Goal: Task Accomplishment & Management: Use online tool/utility

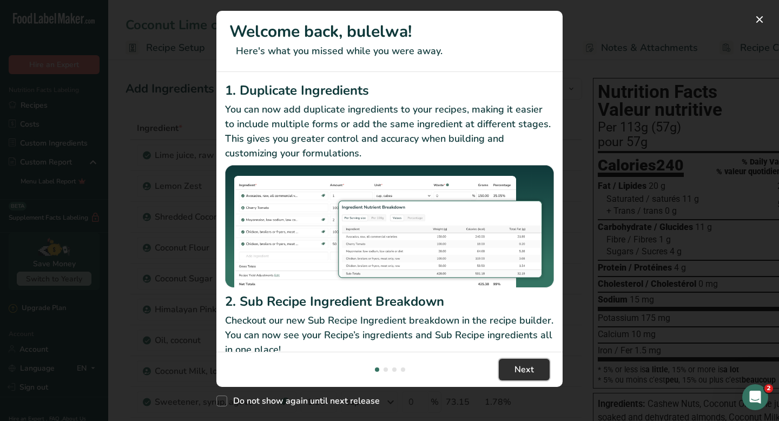
click at [542, 371] on button "Next" at bounding box center [524, 370] width 51 height 22
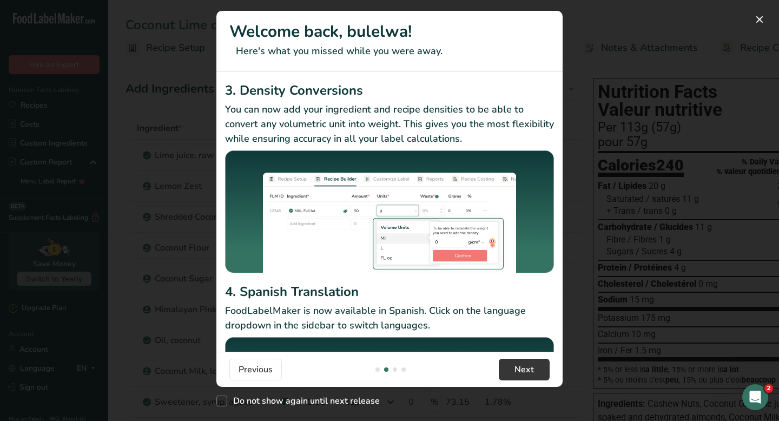
click at [608, 291] on div "New Features" at bounding box center [389, 210] width 779 height 421
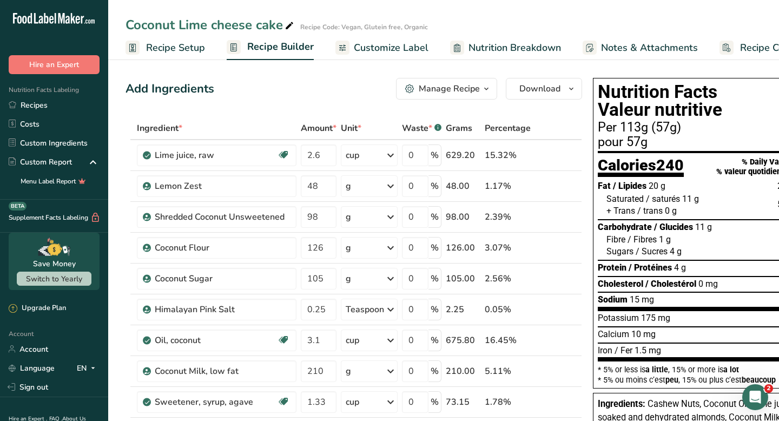
click at [170, 44] on span "Recipe Setup" at bounding box center [175, 48] width 59 height 15
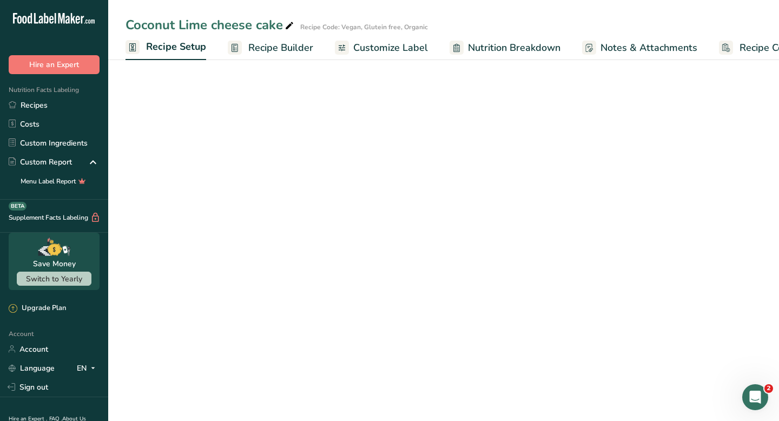
scroll to position [0, 4]
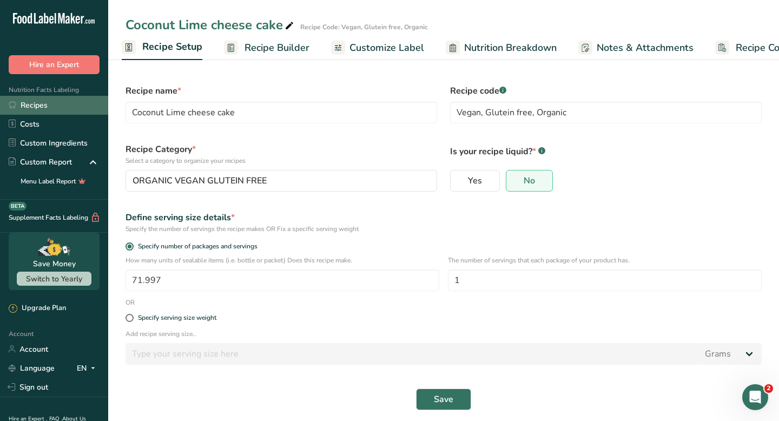
click at [48, 111] on link "Recipes" at bounding box center [54, 105] width 108 height 19
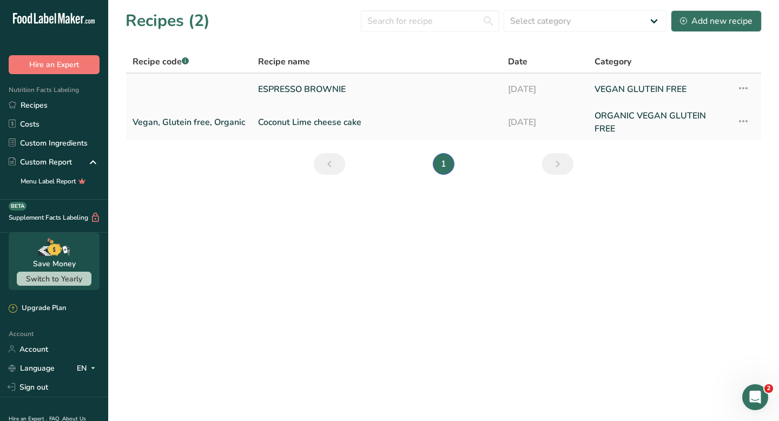
click at [297, 89] on link "ESPRESSO BROWNIE" at bounding box center [376, 89] width 237 height 23
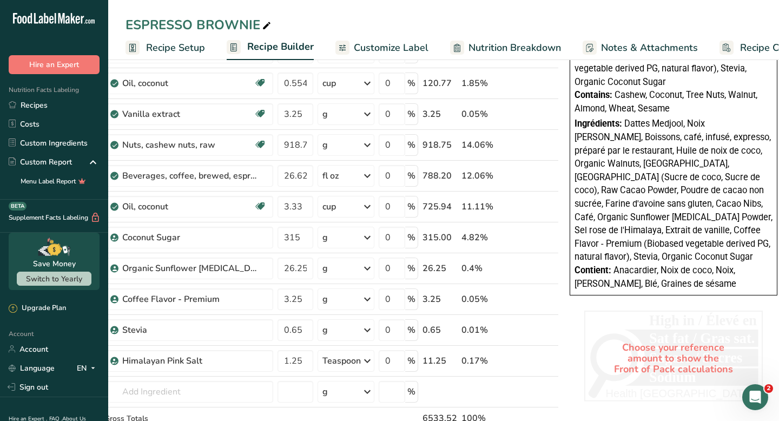
scroll to position [446, 0]
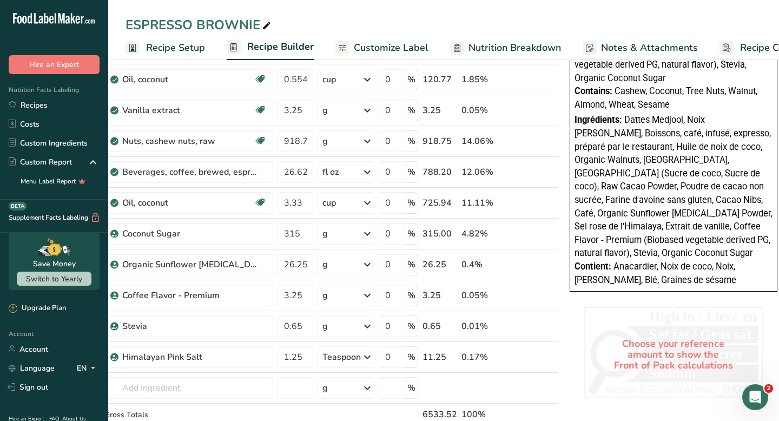
click at [683, 339] on div "Choose your reference amount to show the Front of Pack calculations" at bounding box center [673, 354] width 179 height 95
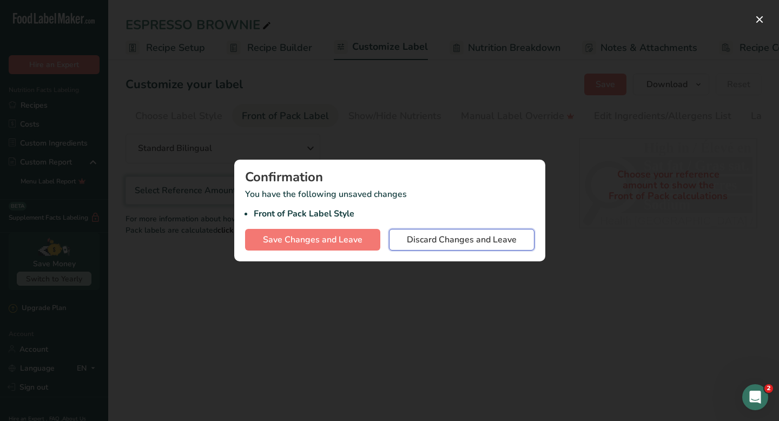
click at [439, 240] on span "Discard Changes and Leave" at bounding box center [462, 239] width 110 height 13
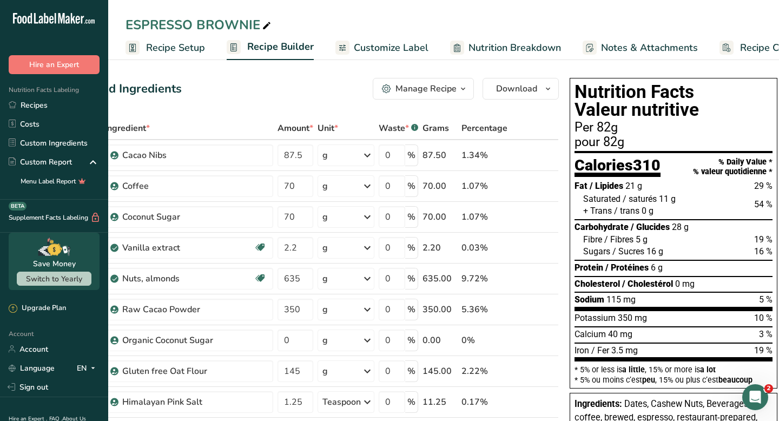
scroll to position [0, 44]
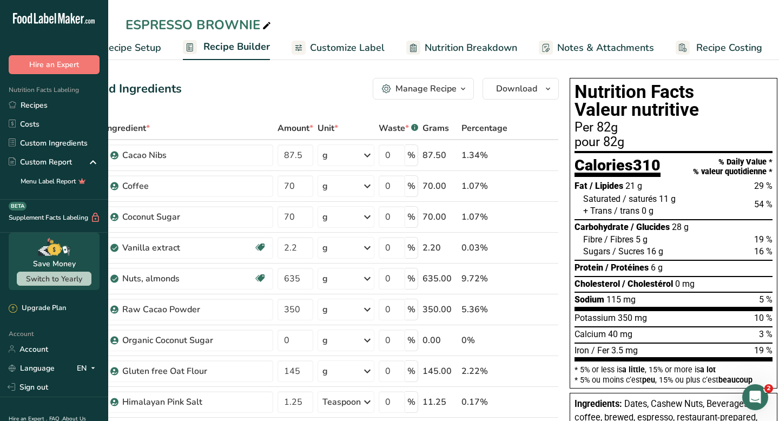
click at [736, 46] on span "Recipe Costing" at bounding box center [729, 48] width 66 height 15
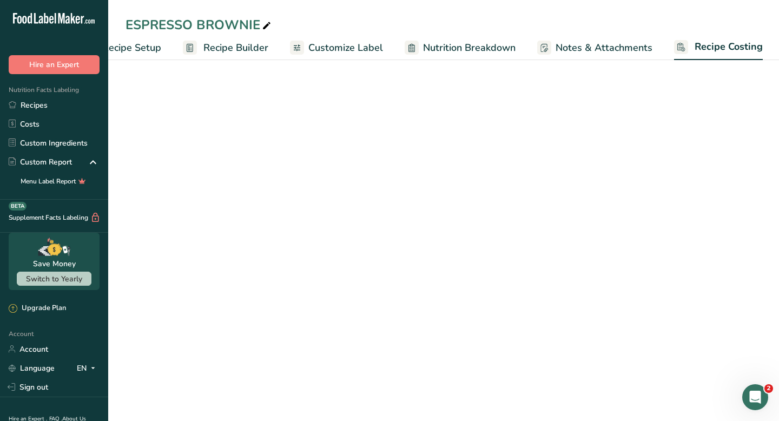
select select "12"
select select "1"
select select "12"
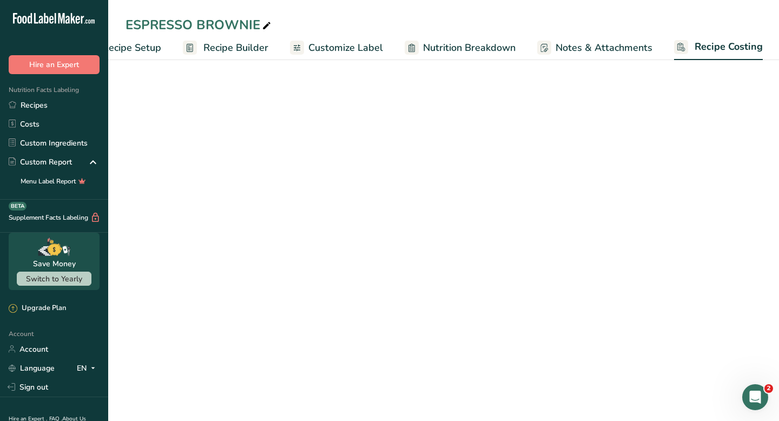
select select "1"
select select "12"
select select "5"
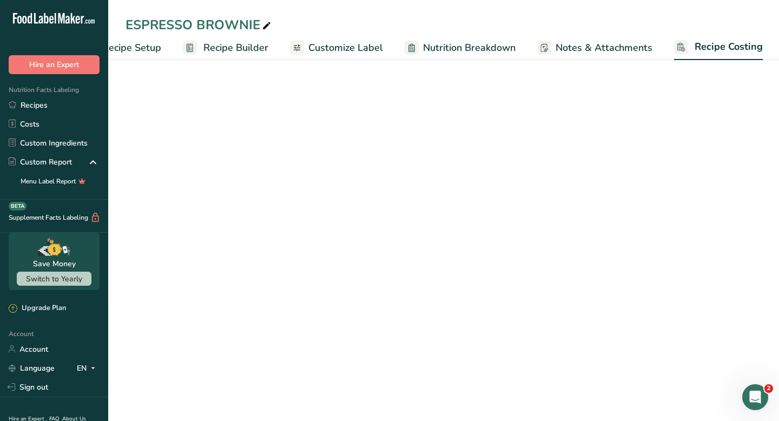
select select "12"
select select "5"
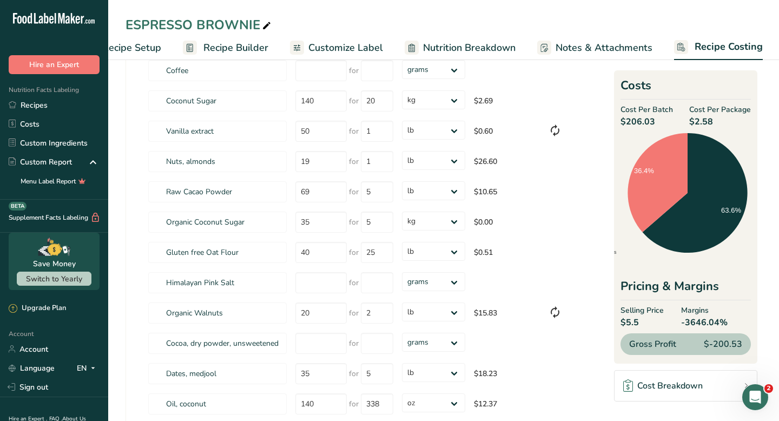
scroll to position [136, 0]
click at [609, 47] on span "Notes & Attachments" at bounding box center [604, 48] width 97 height 15
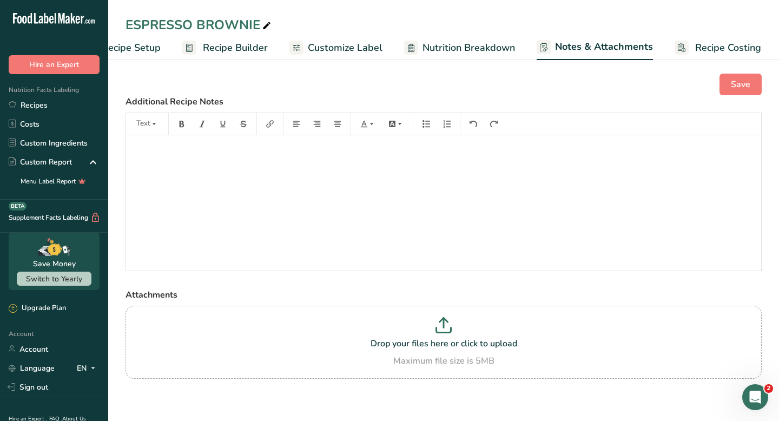
click at [468, 45] on span "Nutrition Breakdown" at bounding box center [469, 48] width 93 height 15
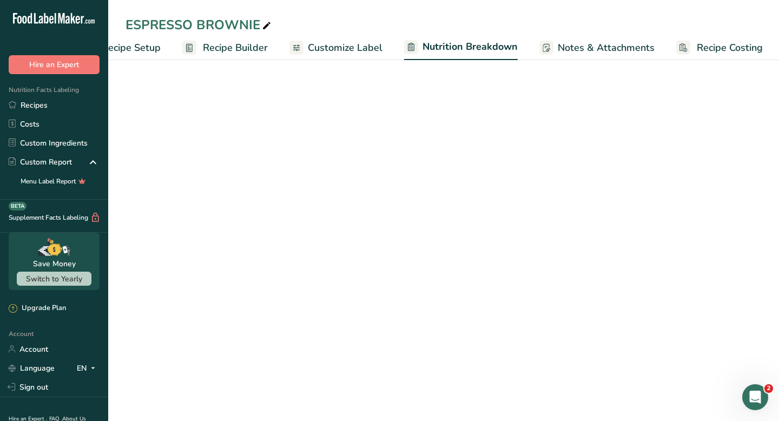
scroll to position [0, 45]
select select "Calories"
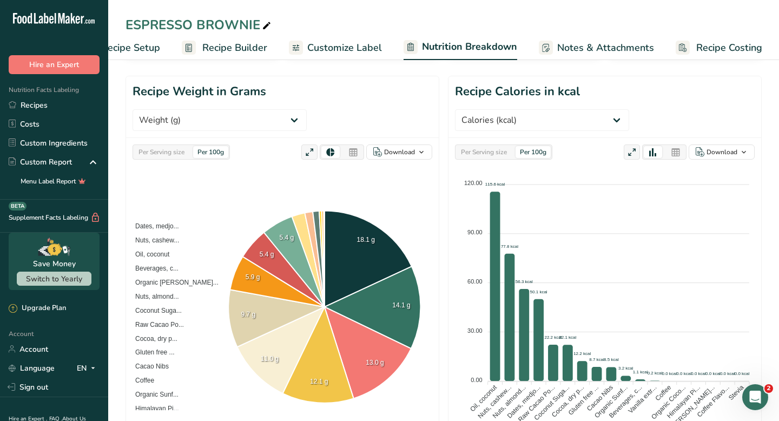
scroll to position [0, 0]
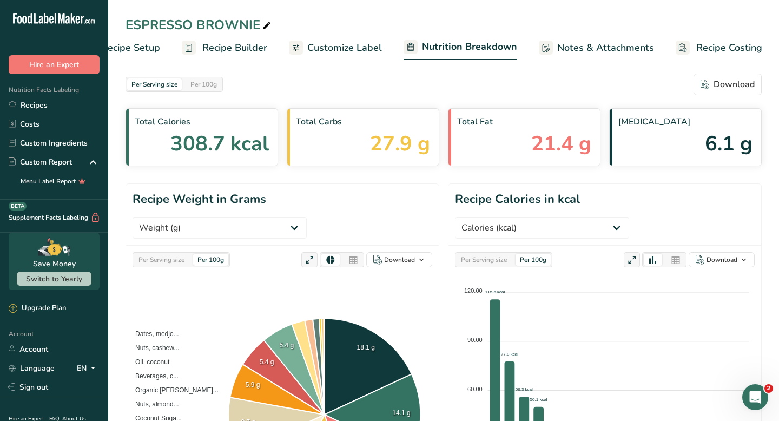
click at [352, 53] on span "Customize Label" at bounding box center [344, 48] width 75 height 15
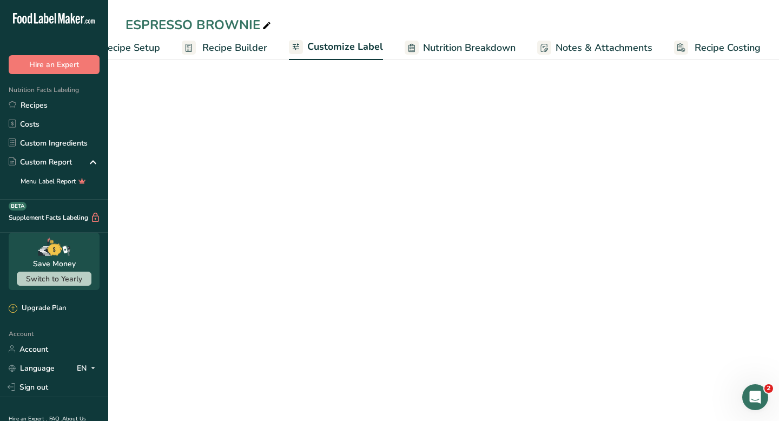
scroll to position [0, 44]
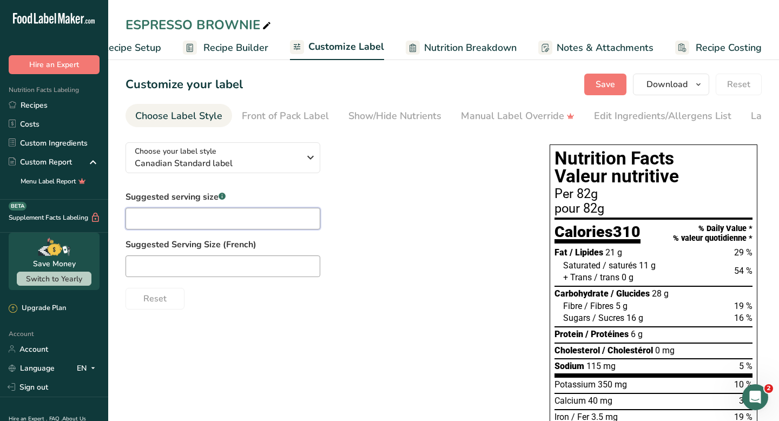
click at [245, 218] on input "text" at bounding box center [223, 219] width 195 height 22
click at [240, 55] on link "Recipe Builder" at bounding box center [225, 48] width 85 height 24
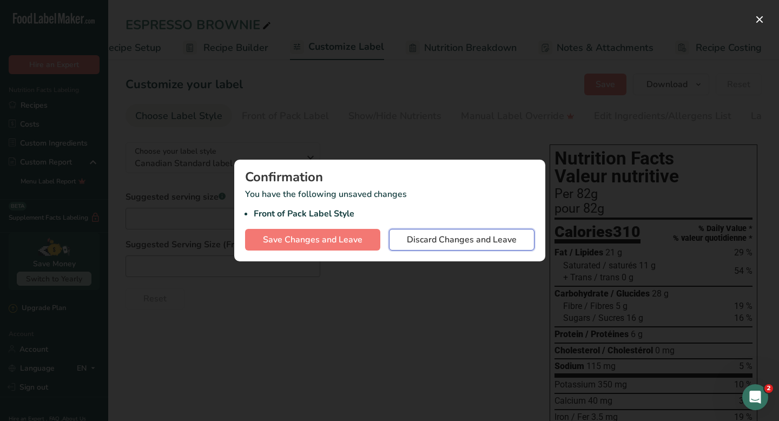
click at [475, 243] on span "Discard Changes and Leave" at bounding box center [462, 239] width 110 height 13
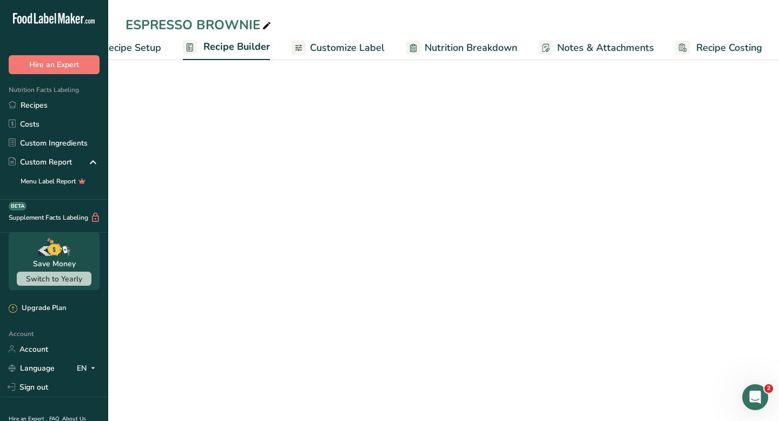
scroll to position [0, 44]
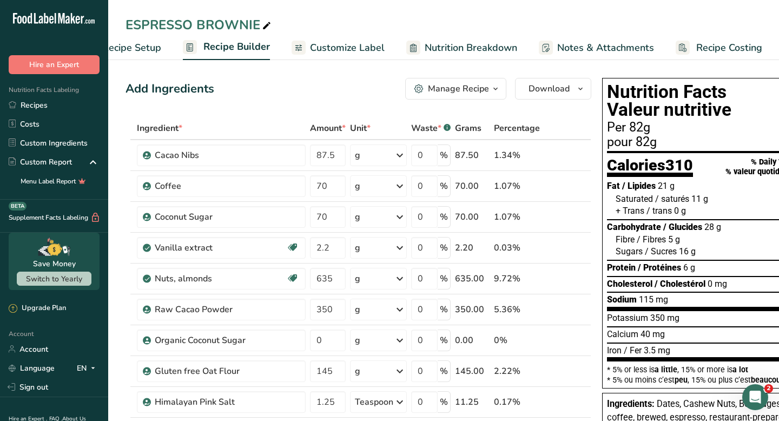
click at [148, 52] on span "Recipe Setup" at bounding box center [131, 48] width 59 height 15
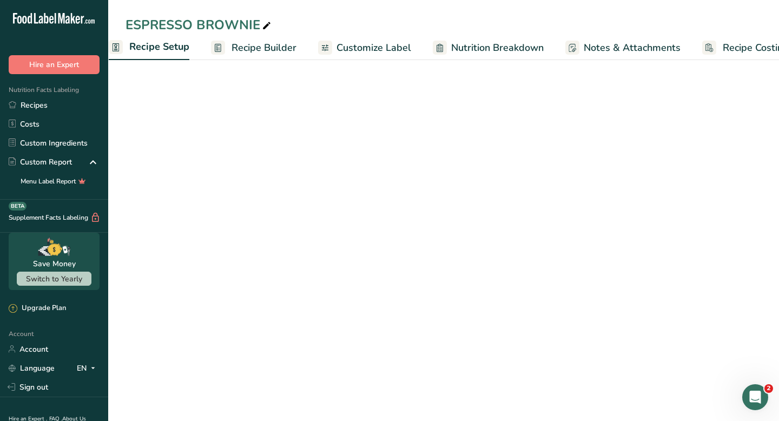
scroll to position [0, 4]
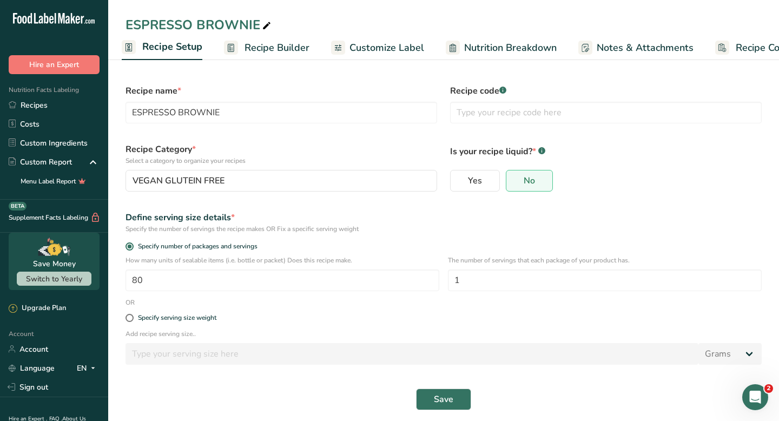
click at [278, 48] on span "Recipe Builder" at bounding box center [277, 48] width 65 height 15
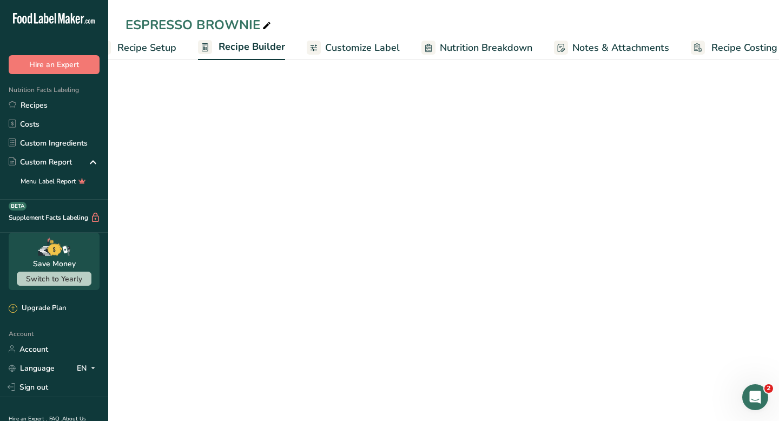
scroll to position [0, 44]
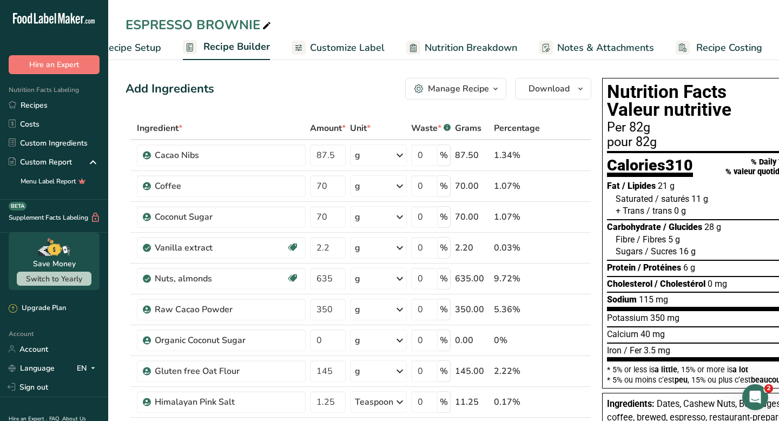
click at [342, 47] on span "Customize Label" at bounding box center [347, 48] width 75 height 15
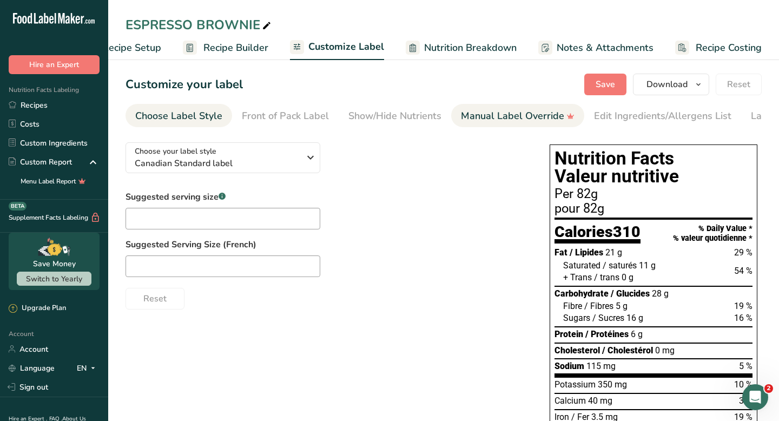
click at [489, 124] on link "Manual Label Override" at bounding box center [518, 116] width 114 height 24
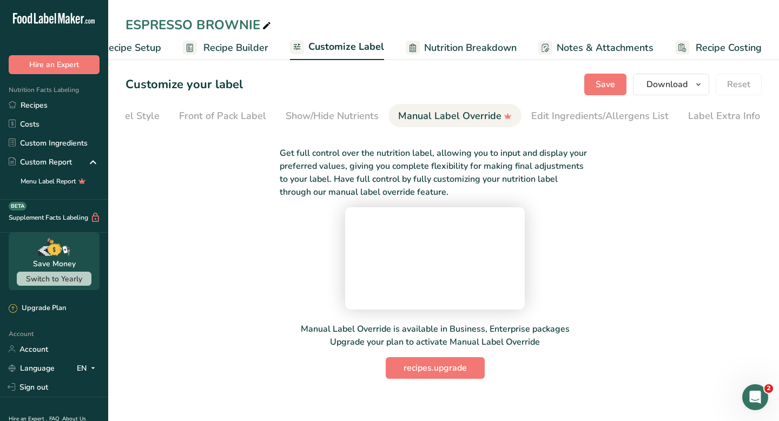
scroll to position [56, 0]
click at [321, 49] on span "Customize Label" at bounding box center [346, 46] width 76 height 15
click at [704, 110] on div "Label Extra Info" at bounding box center [724, 116] width 72 height 15
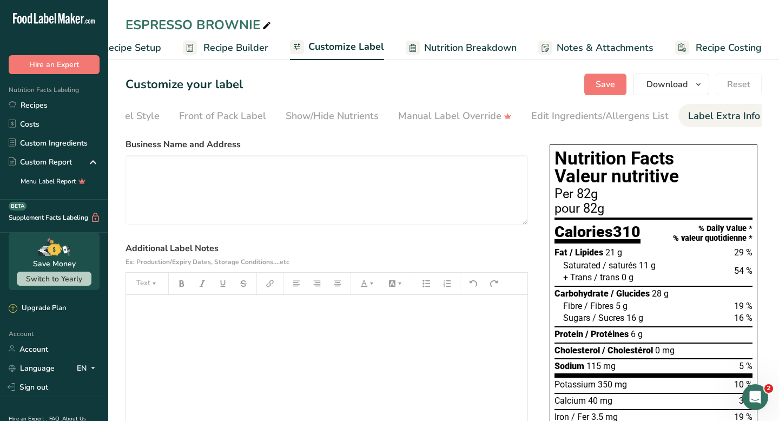
click at [213, 146] on label "Business Name and Address" at bounding box center [327, 144] width 403 height 13
click at [239, 179] on textarea at bounding box center [327, 189] width 403 height 69
paste textarea "Black Bean Coffee"
paste textarea "2453 161A St, Surrey, BC V3Z 0M6"
click at [269, 287] on icon "button" at bounding box center [268, 284] width 5 height 5
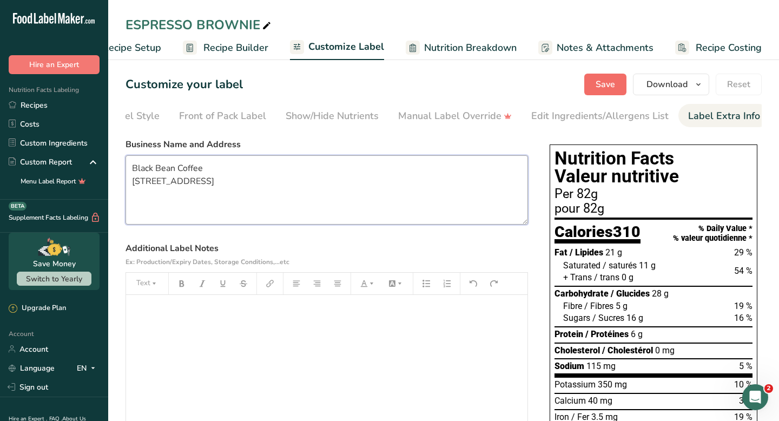
type textarea "Black Bean Coffee [STREET_ADDRESS]"
click at [610, 80] on span "Save" at bounding box center [605, 84] width 19 height 13
click at [716, 47] on span "Recipe Costing" at bounding box center [729, 48] width 66 height 15
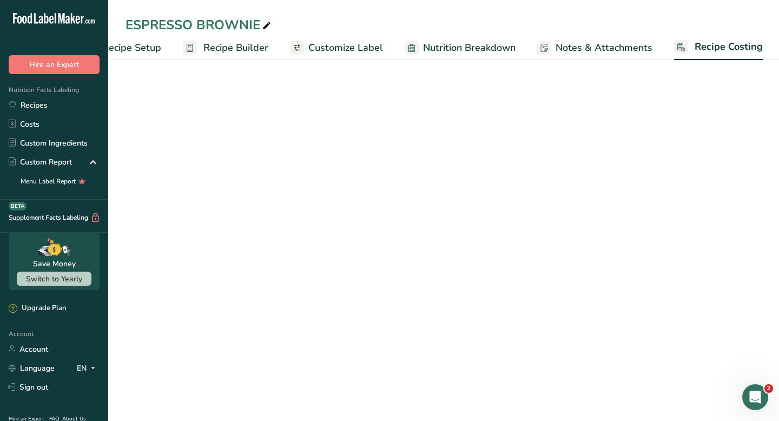
scroll to position [0, 44]
select select "12"
select select "1"
select select "12"
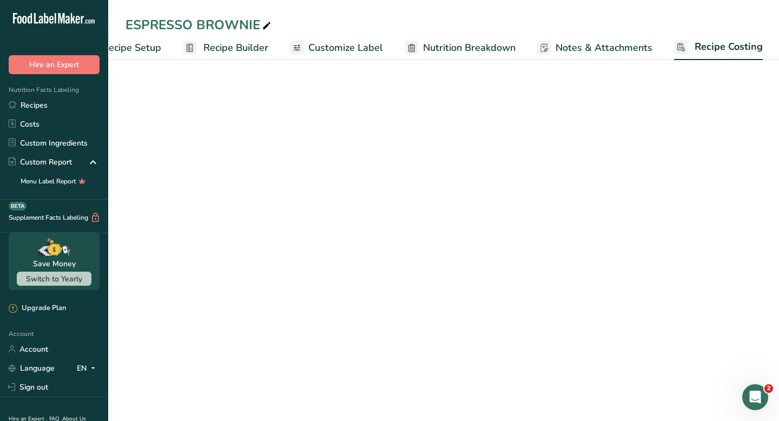
select select "12"
select select "1"
select select "12"
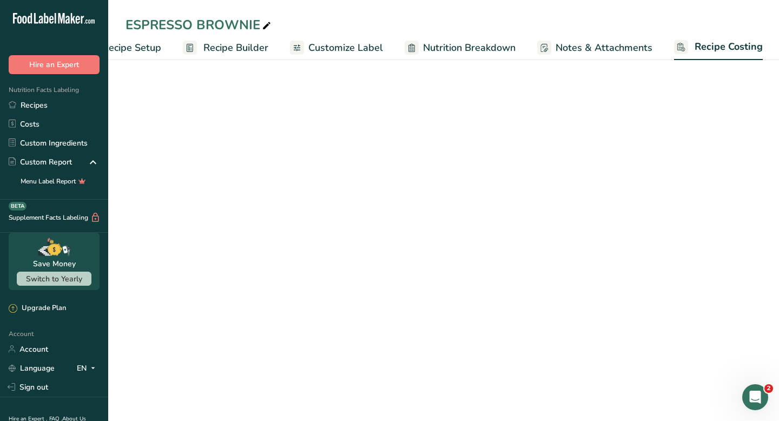
select select "5"
select select "12"
select select "5"
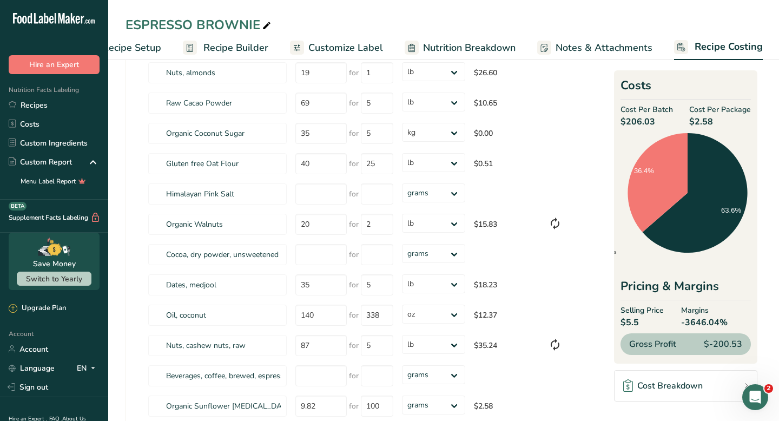
scroll to position [0, 0]
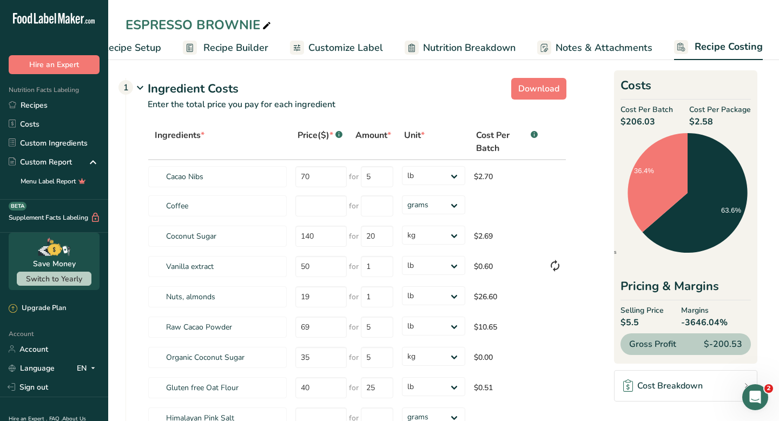
click at [594, 51] on span "Notes & Attachments" at bounding box center [604, 48] width 97 height 15
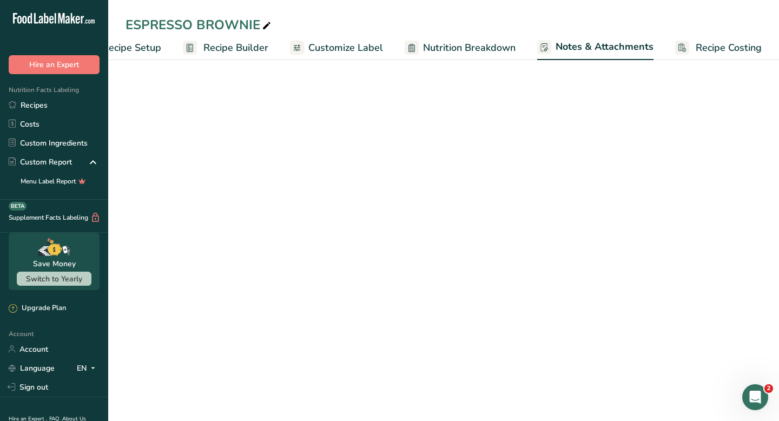
scroll to position [0, 44]
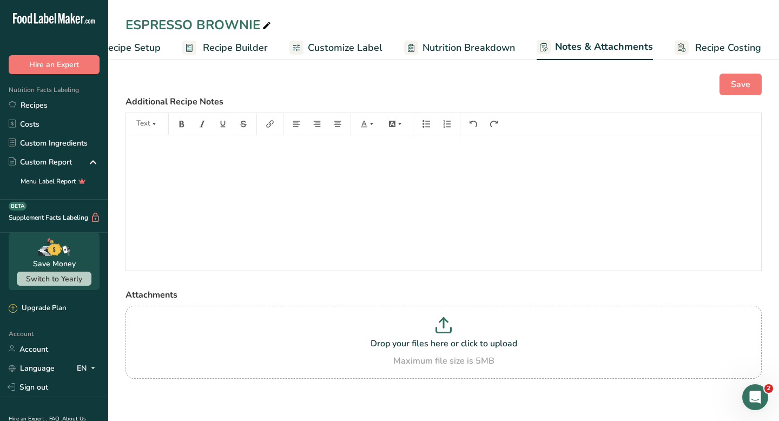
click at [496, 52] on span "Nutrition Breakdown" at bounding box center [469, 48] width 93 height 15
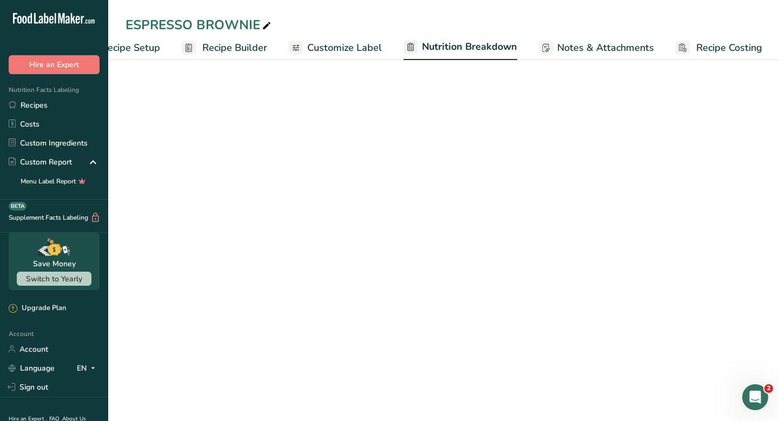
select select "Calories"
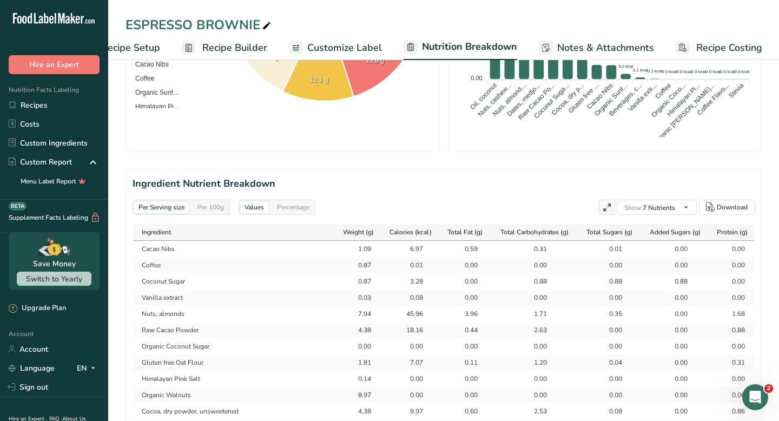
scroll to position [0, 0]
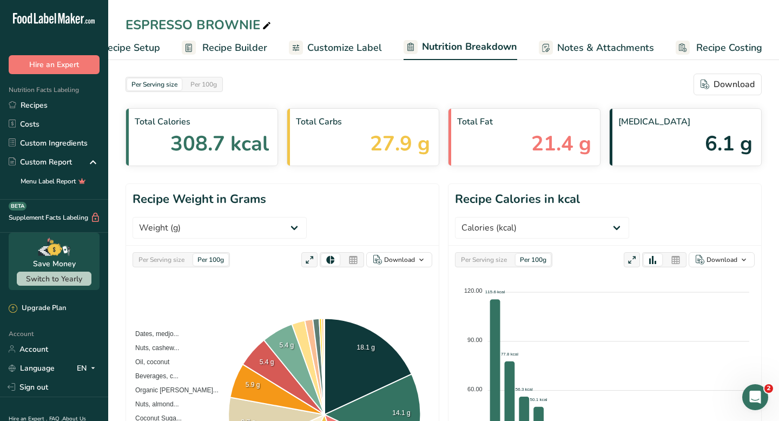
click at [341, 49] on span "Customize Label" at bounding box center [344, 48] width 75 height 15
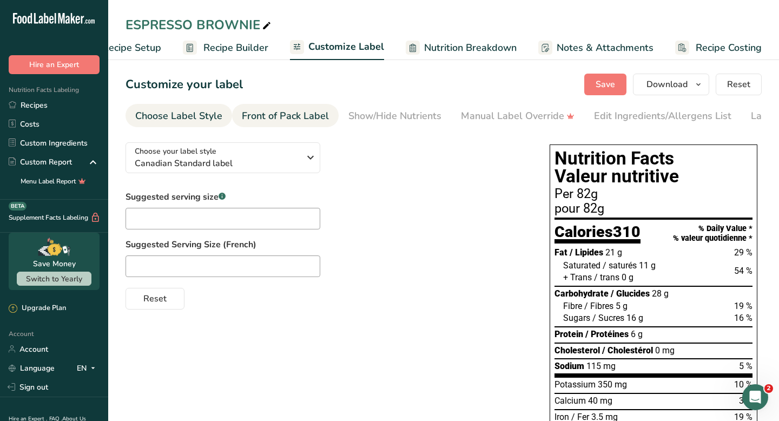
click at [302, 123] on div "Front of Pack Label" at bounding box center [285, 116] width 87 height 15
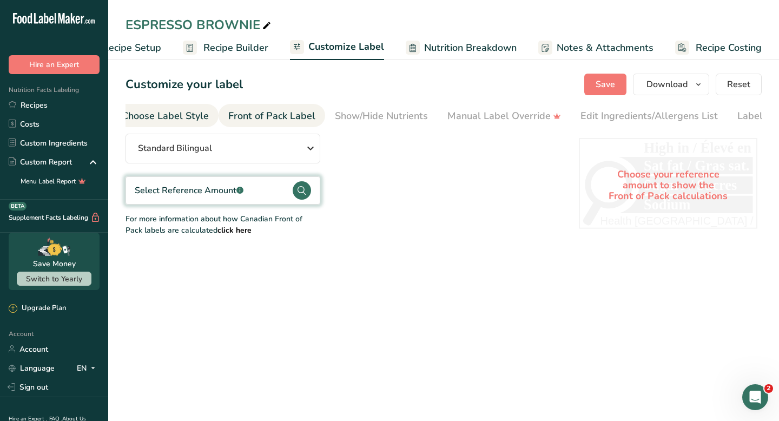
scroll to position [0, 0]
click at [181, 116] on div "Choose Label Style" at bounding box center [178, 116] width 87 height 15
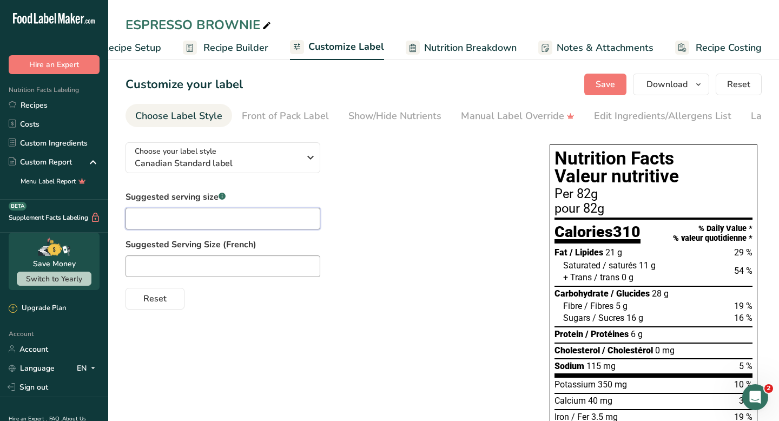
click at [285, 223] on input "text" at bounding box center [223, 219] width 195 height 22
click at [221, 225] on input "text" at bounding box center [223, 219] width 195 height 22
click at [203, 275] on input "text" at bounding box center [223, 266] width 195 height 22
click at [172, 218] on input "82 g" at bounding box center [223, 219] width 195 height 22
type input "8"
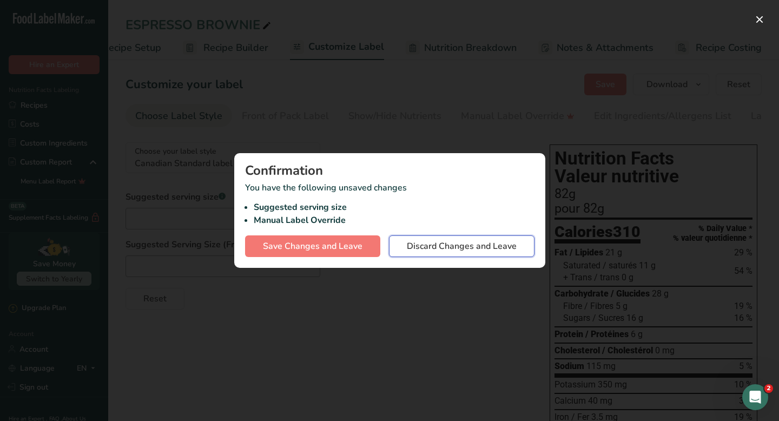
click at [437, 256] on button "Discard Changes and Leave" at bounding box center [462, 246] width 146 height 22
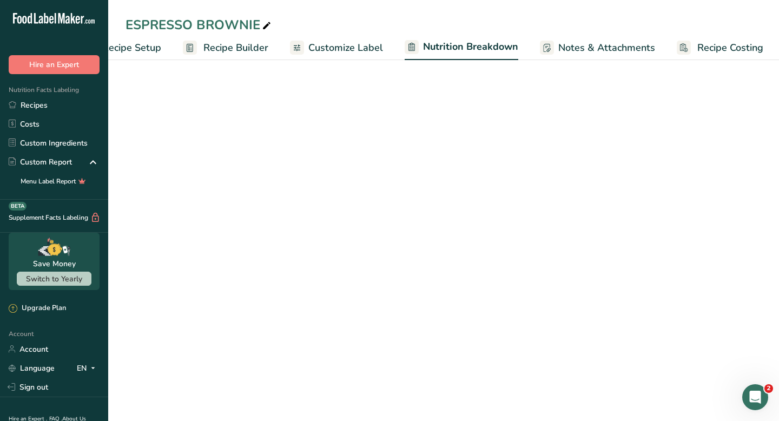
select select "Calories"
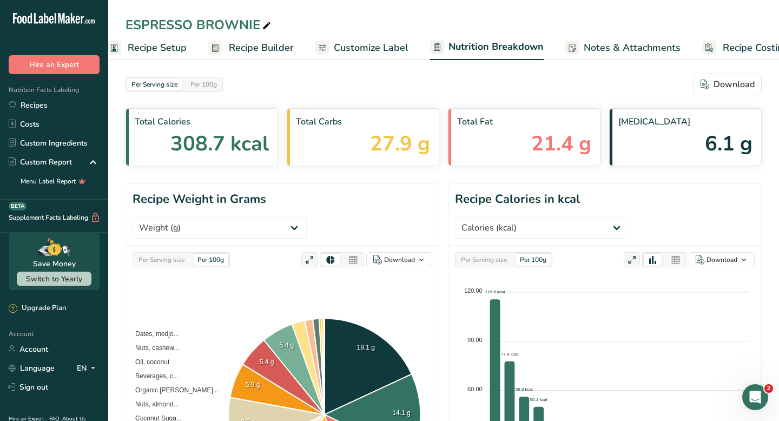
scroll to position [0, 15]
click at [735, 83] on div "Download" at bounding box center [728, 84] width 54 height 13
click at [355, 51] on span "Customize Label" at bounding box center [375, 48] width 75 height 15
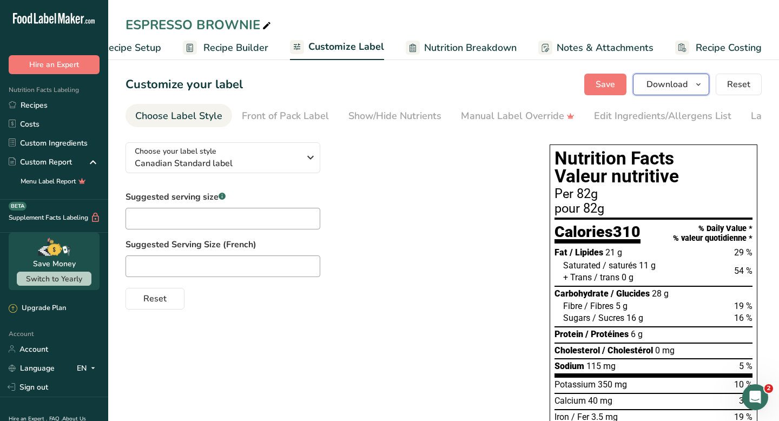
click at [699, 82] on icon "button" at bounding box center [698, 85] width 9 height 14
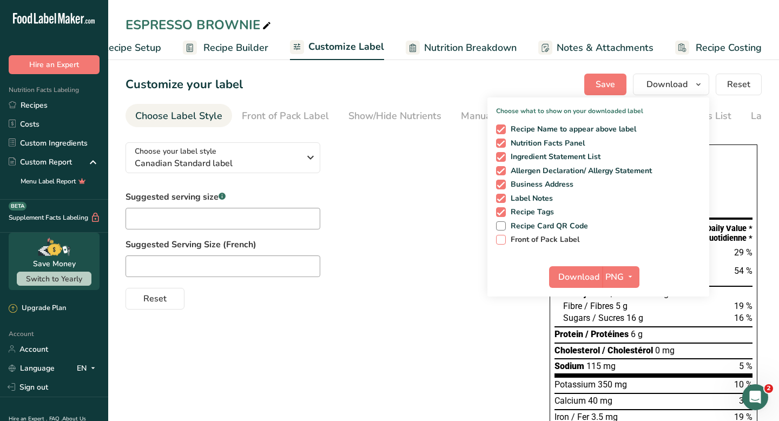
click at [503, 240] on span at bounding box center [501, 240] width 10 height 10
click at [503, 240] on input "Front of Pack Label" at bounding box center [499, 239] width 7 height 7
checkbox input "true"
click at [591, 278] on span "Download" at bounding box center [578, 277] width 41 height 13
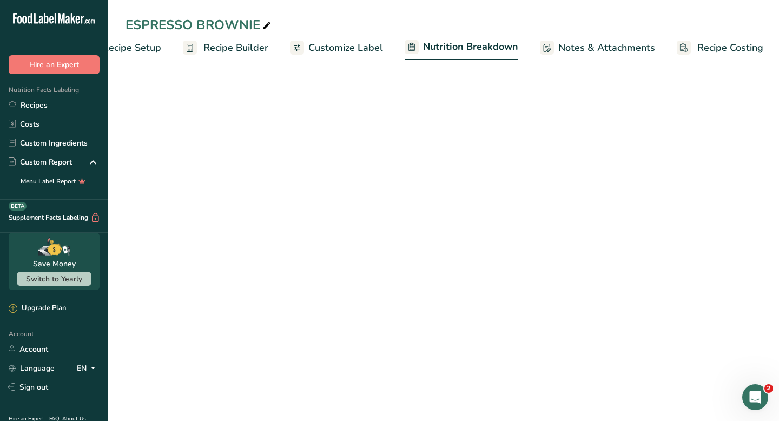
select select "Calories"
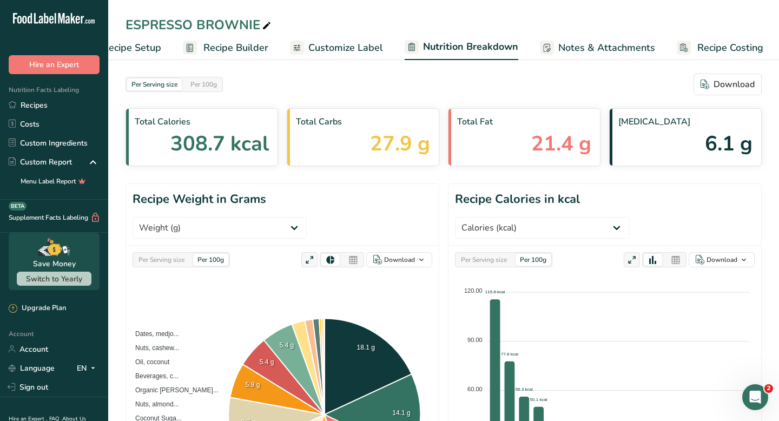
click at [223, 50] on span "Recipe Builder" at bounding box center [235, 48] width 65 height 15
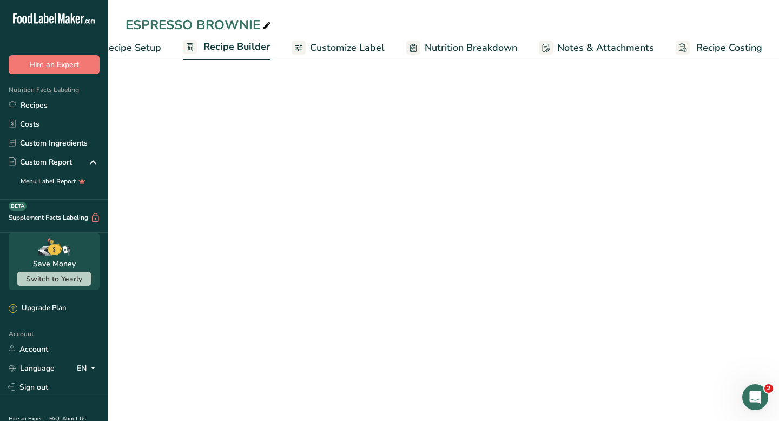
scroll to position [0, 44]
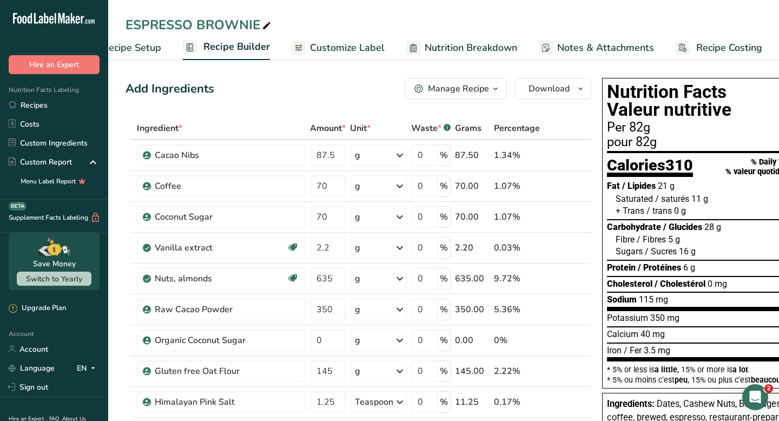
click at [340, 48] on span "Customize Label" at bounding box center [347, 48] width 75 height 15
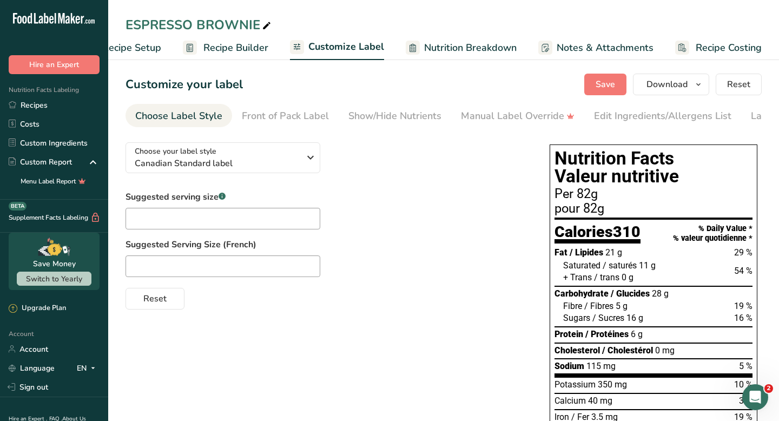
scroll to position [1, 0]
click at [700, 86] on icon "button" at bounding box center [698, 84] width 9 height 14
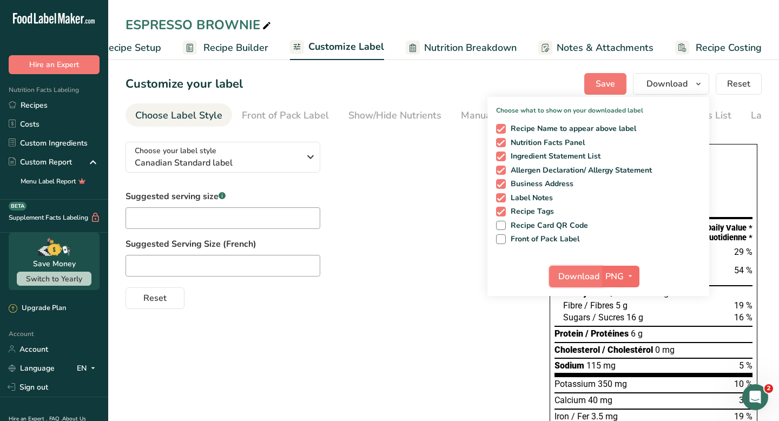
drag, startPoint x: 585, startPoint y: 282, endPoint x: 603, endPoint y: 284, distance: 17.4
click at [603, 284] on div "Download PNG PNG BMP SVG PDF" at bounding box center [594, 277] width 90 height 22
click at [632, 276] on icon "button" at bounding box center [630, 276] width 9 height 14
click at [625, 350] on link "PDF" at bounding box center [622, 352] width 35 height 18
click at [605, 274] on button "PDF" at bounding box center [621, 277] width 36 height 22
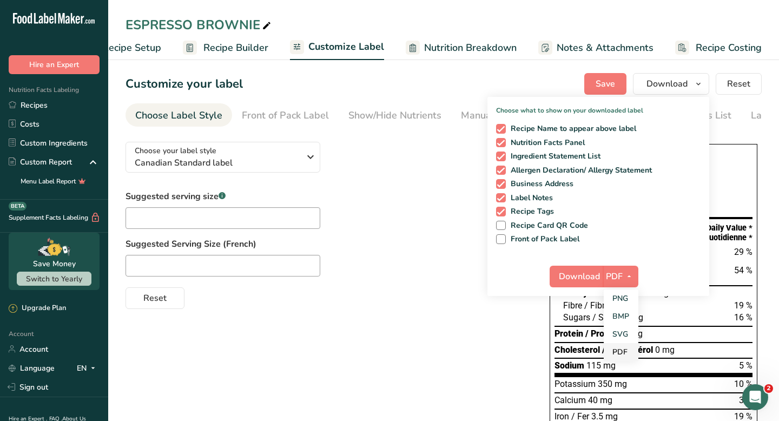
click at [623, 348] on link "PDF" at bounding box center [621, 352] width 35 height 18
click at [672, 90] on button "Download" at bounding box center [671, 84] width 76 height 22
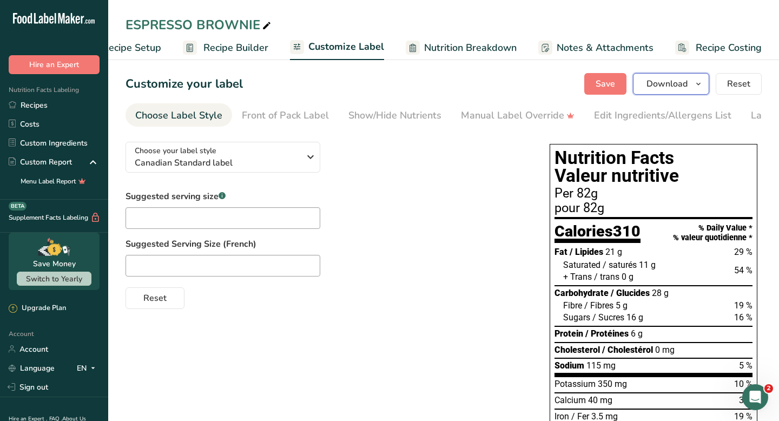
scroll to position [0, 0]
click at [266, 25] on icon at bounding box center [267, 25] width 10 height 15
click at [522, 124] on link "Manual Label Override" at bounding box center [518, 116] width 114 height 24
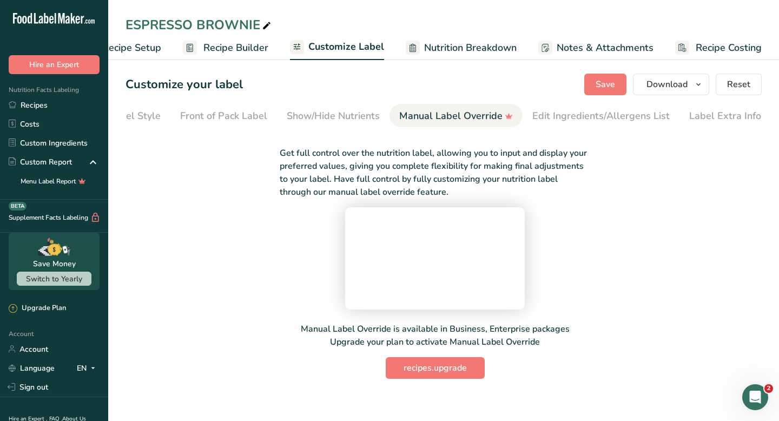
scroll to position [0, 63]
click at [229, 111] on div "Front of Pack Label" at bounding box center [222, 116] width 87 height 15
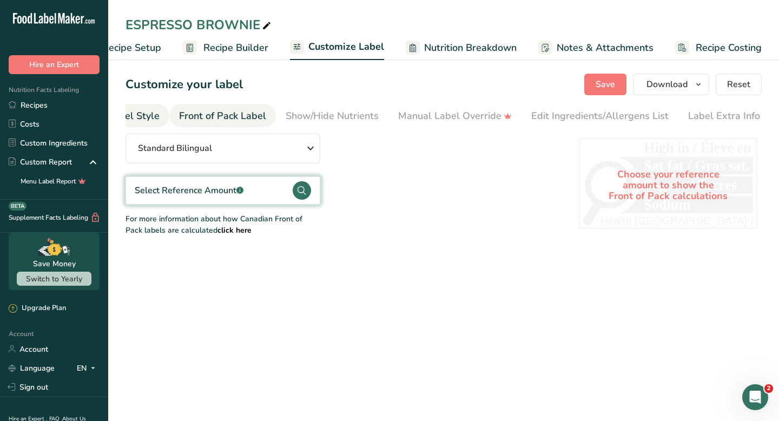
click at [140, 116] on div "Choose Label Style" at bounding box center [116, 116] width 87 height 15
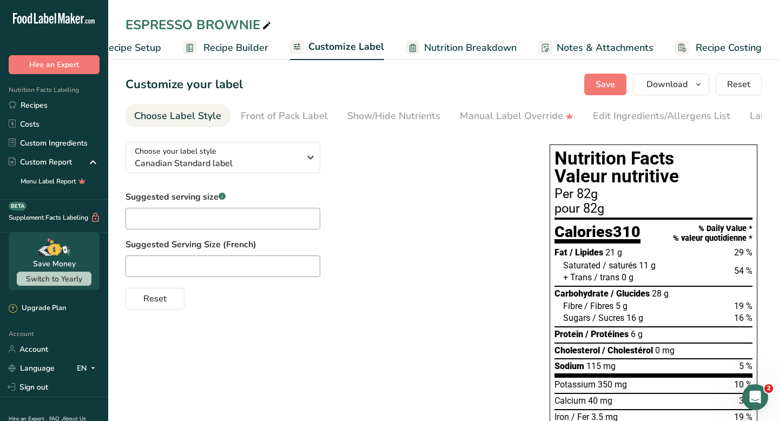
scroll to position [0, 0]
click at [755, 116] on div "Label Extra Info" at bounding box center [787, 116] width 72 height 15
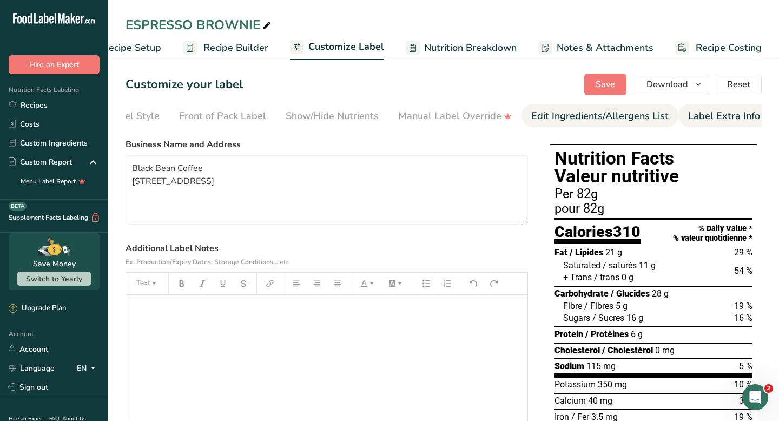
click at [589, 119] on div "Edit Ingredients/Allergens List" at bounding box center [599, 116] width 137 height 15
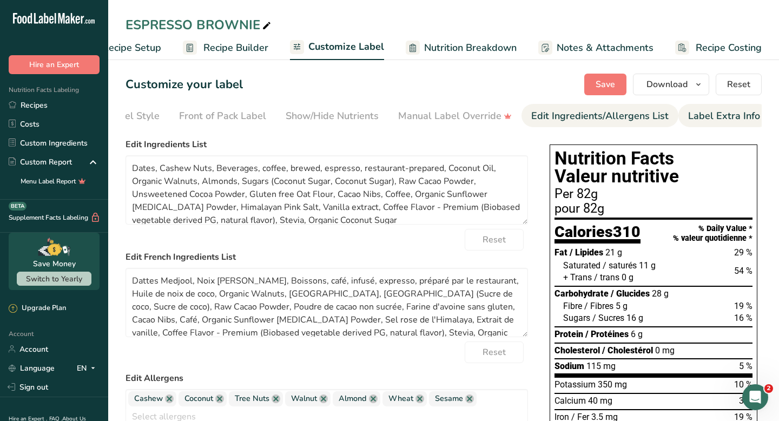
click at [720, 115] on div "Label Extra Info" at bounding box center [724, 116] width 72 height 15
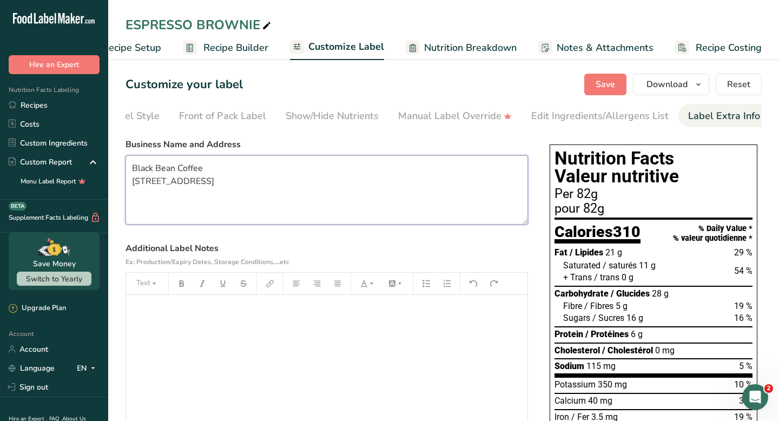
click at [298, 187] on textarea "Black Bean Coffee [STREET_ADDRESS]" at bounding box center [327, 189] width 403 height 69
click at [367, 50] on span "Customize Label" at bounding box center [346, 46] width 76 height 15
click at [445, 47] on span "Nutrition Breakdown" at bounding box center [470, 48] width 93 height 15
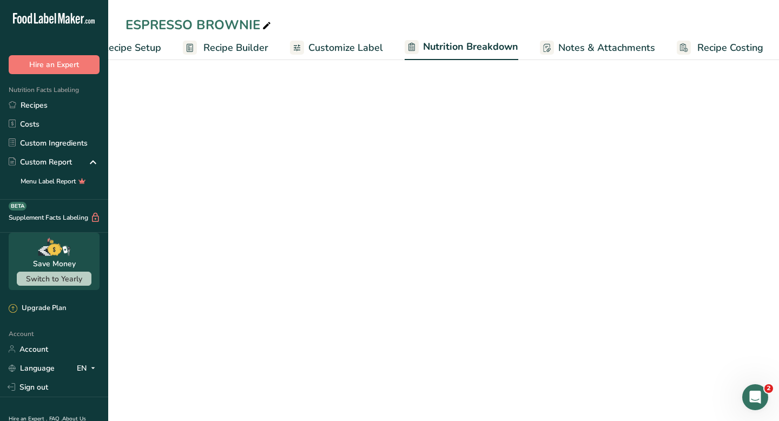
scroll to position [0, 45]
select select "Calories"
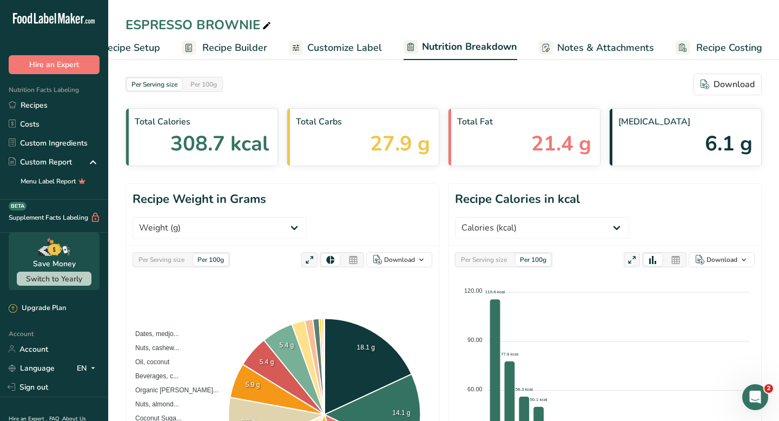
click at [585, 44] on span "Notes & Attachments" at bounding box center [605, 48] width 97 height 15
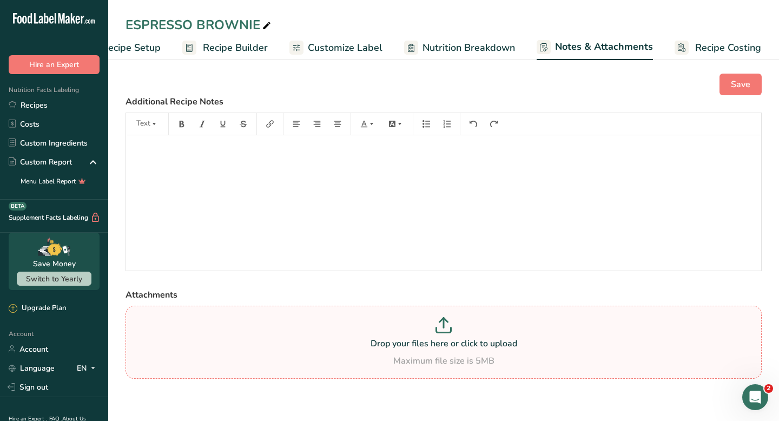
click at [436, 341] on p "Drop your files here or click to upload" at bounding box center [443, 343] width 631 height 13
click at [436, 341] on input "Drop your files here or click to upload Maximum file size is 5MB" at bounding box center [444, 342] width 636 height 73
click at [720, 43] on span "Recipe Costing" at bounding box center [728, 48] width 66 height 15
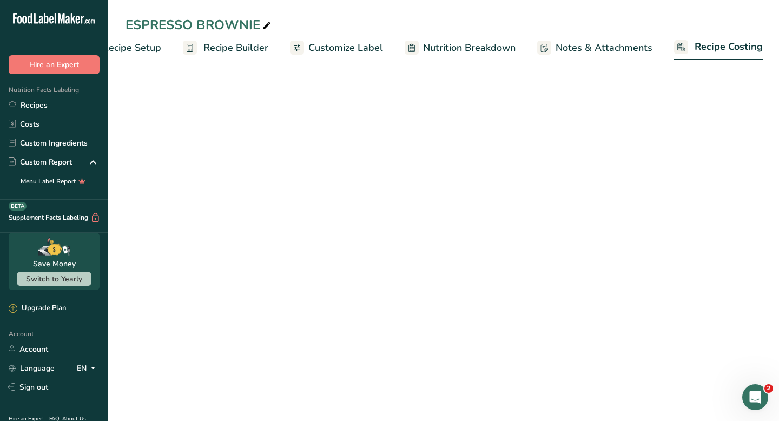
select select "12"
select select "1"
select select "12"
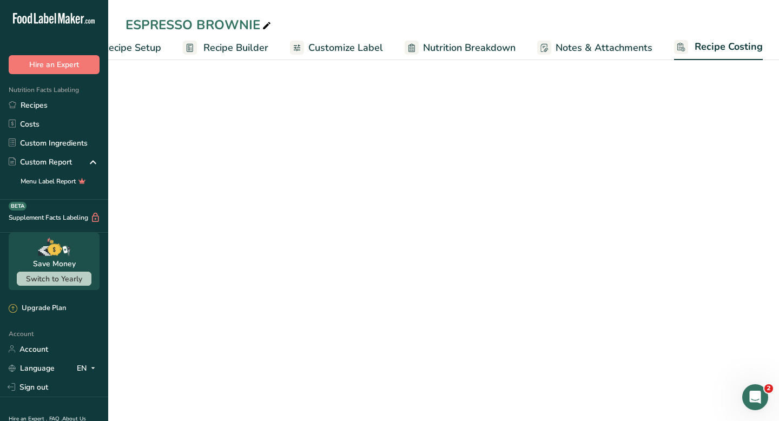
select select "1"
select select "12"
select select "5"
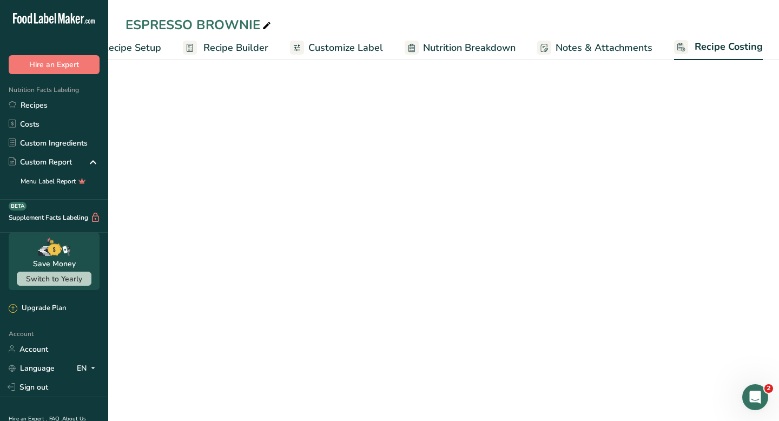
select select "12"
select select "5"
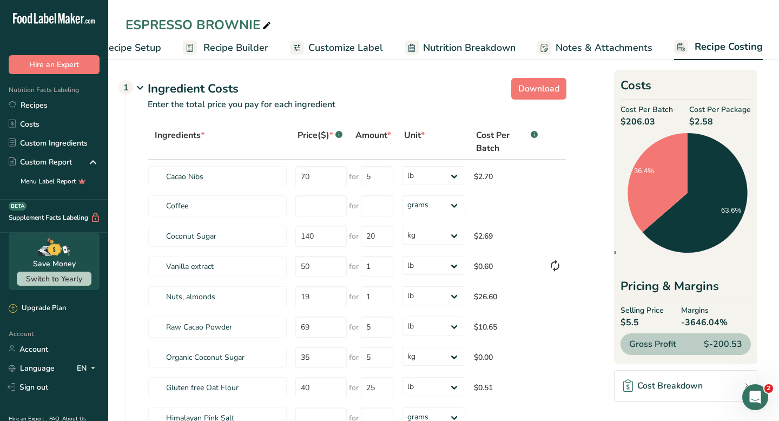
click at [463, 49] on span "Nutrition Breakdown" at bounding box center [469, 48] width 93 height 15
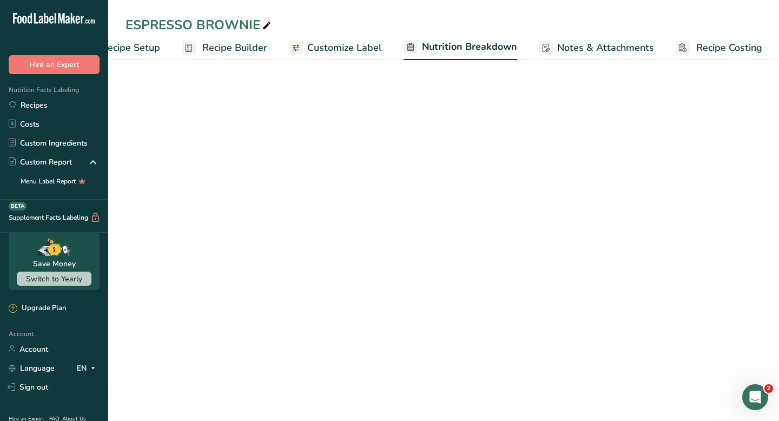
select select "Calories"
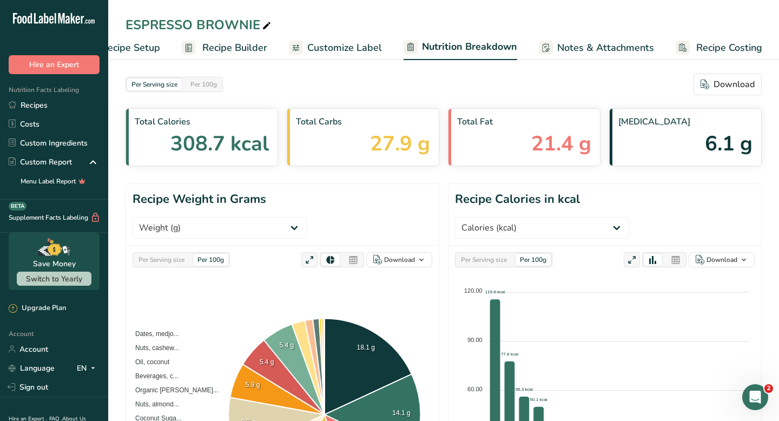
click at [575, 50] on span "Notes & Attachments" at bounding box center [605, 48] width 97 height 15
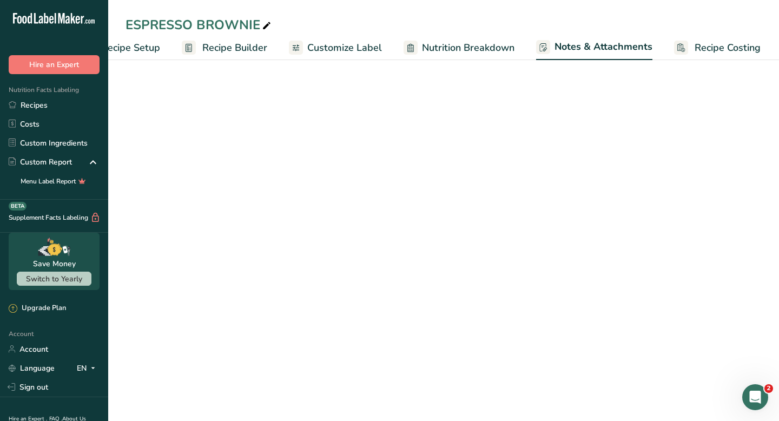
scroll to position [0, 44]
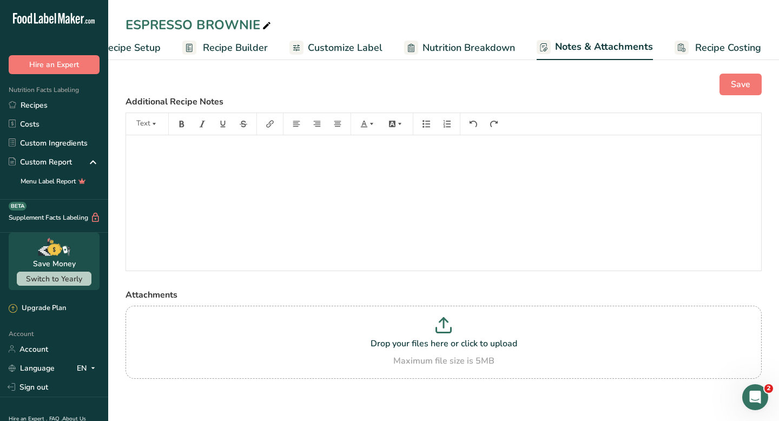
click at [318, 49] on span "Customize Label" at bounding box center [345, 48] width 75 height 15
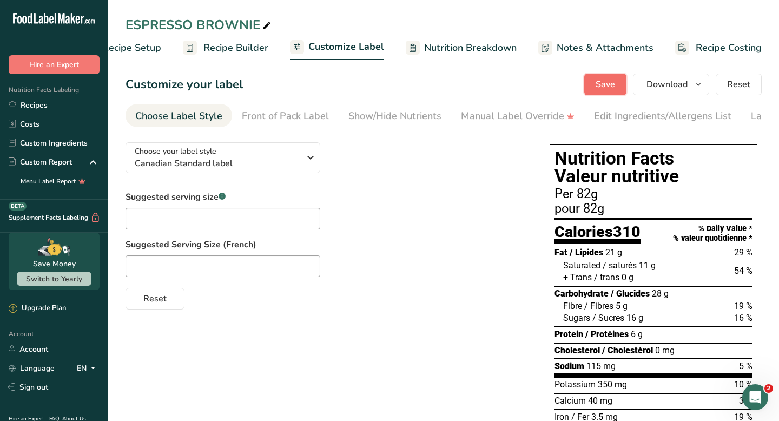
click at [598, 83] on span "Save" at bounding box center [605, 84] width 19 height 13
click at [708, 87] on button "Download" at bounding box center [671, 85] width 76 height 22
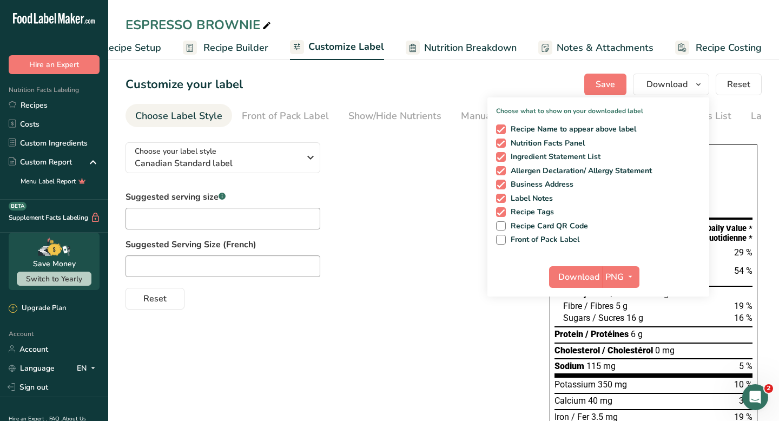
click at [400, 140] on div "Choose your label style Canadian Standard label USA (FDA) Standard FDA label Ta…" at bounding box center [327, 222] width 403 height 176
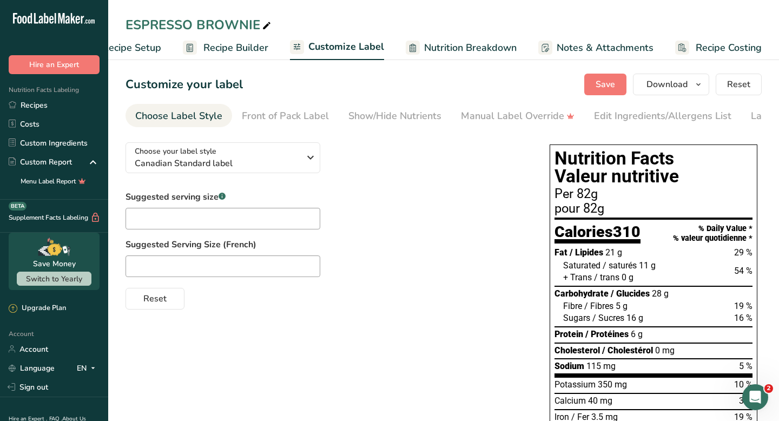
click at [221, 39] on link "Recipe Builder" at bounding box center [225, 48] width 85 height 24
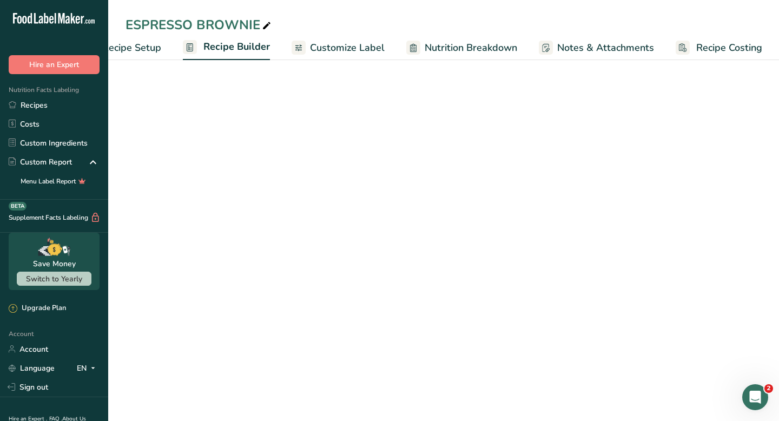
scroll to position [0, 44]
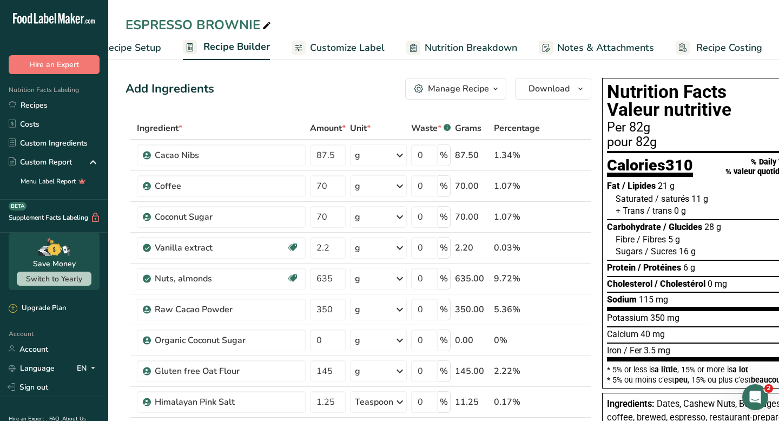
click at [345, 45] on span "Customize Label" at bounding box center [347, 48] width 75 height 15
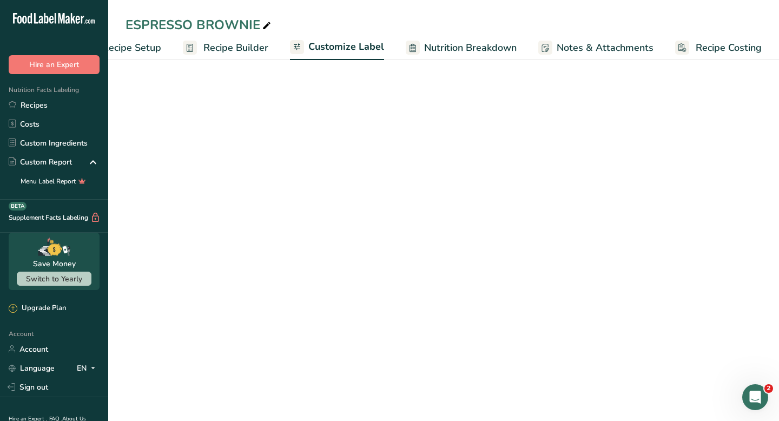
scroll to position [0, 44]
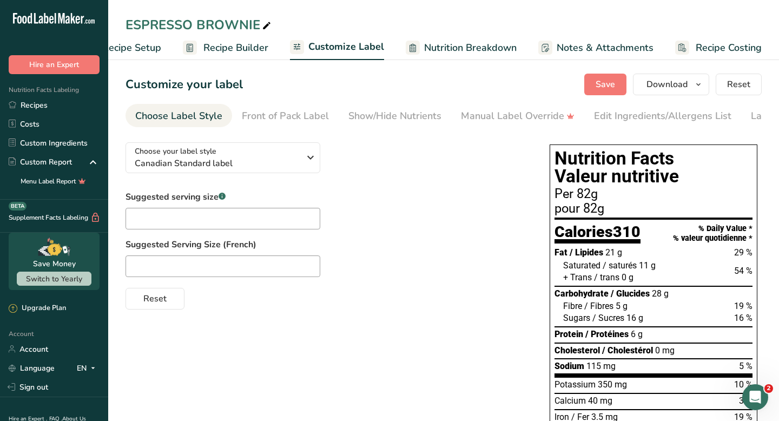
click at [458, 49] on span "Nutrition Breakdown" at bounding box center [470, 48] width 93 height 15
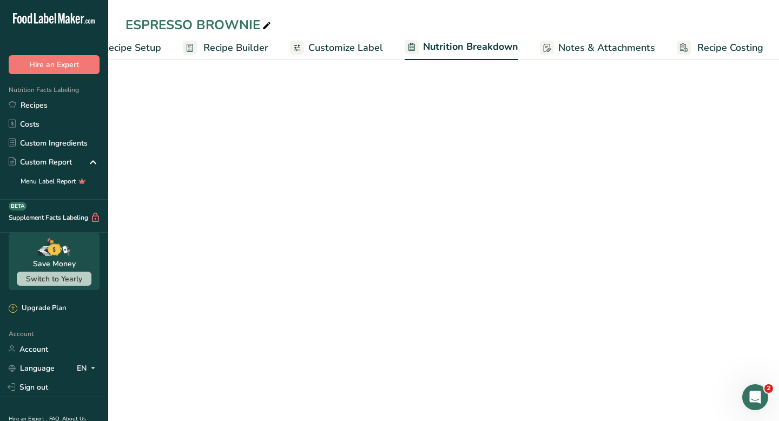
scroll to position [0, 45]
select select "Calories"
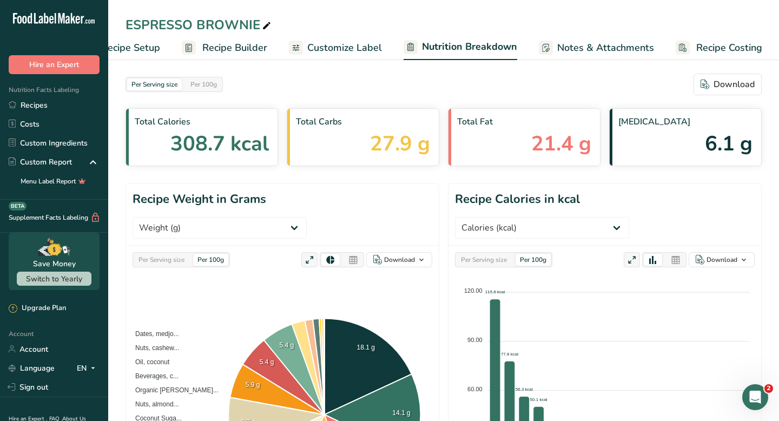
click at [576, 54] on span "Notes & Attachments" at bounding box center [605, 48] width 97 height 15
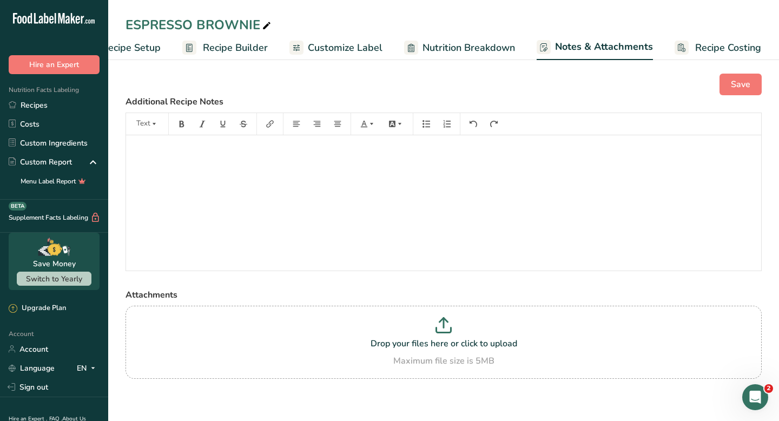
click at [457, 48] on span "Nutrition Breakdown" at bounding box center [469, 48] width 93 height 15
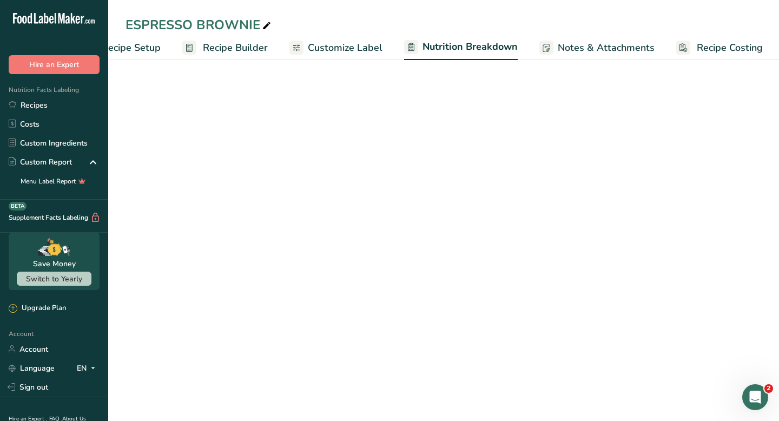
scroll to position [0, 45]
select select "Calories"
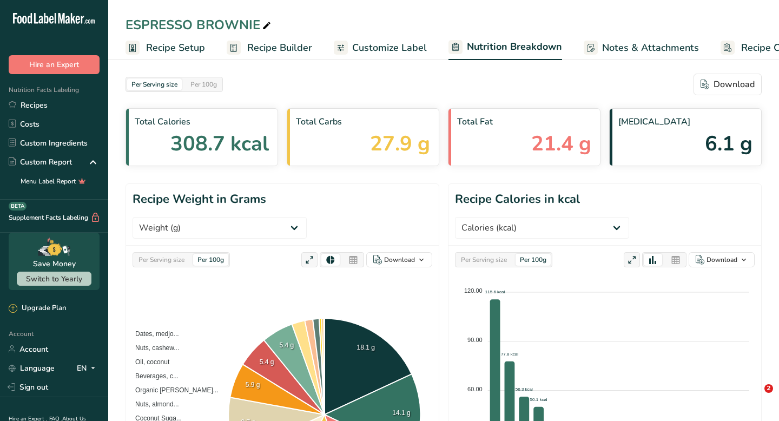
select select "Calories"
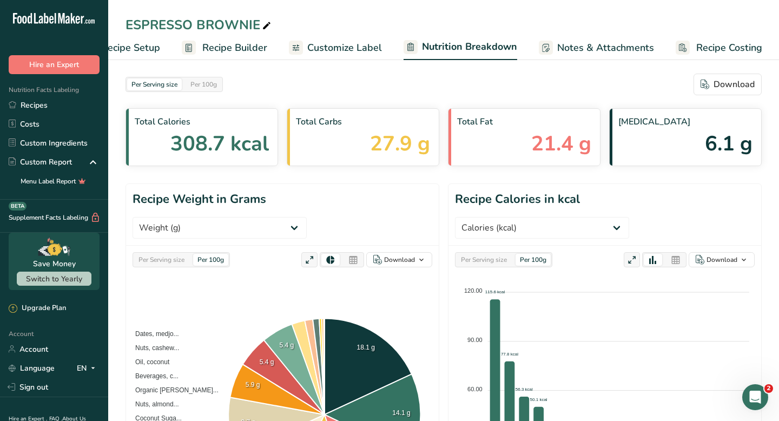
click at [229, 52] on span "Recipe Builder" at bounding box center [234, 48] width 65 height 15
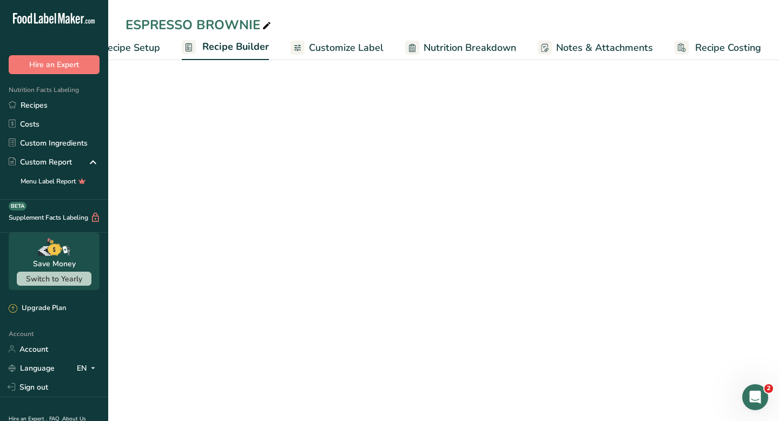
scroll to position [0, 44]
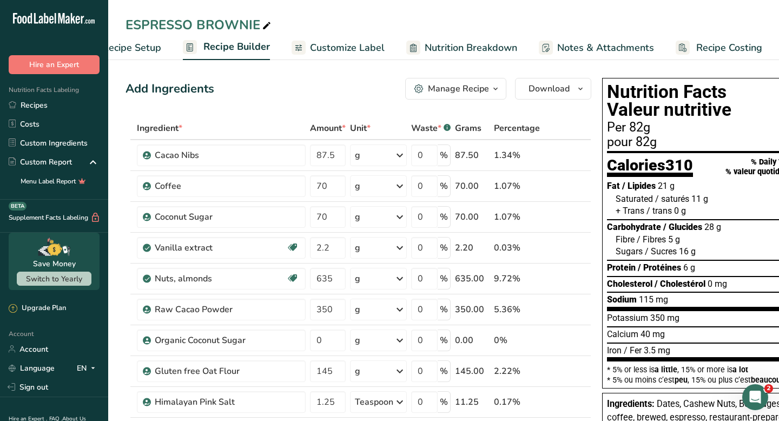
click at [157, 49] on span "Recipe Setup" at bounding box center [131, 48] width 59 height 15
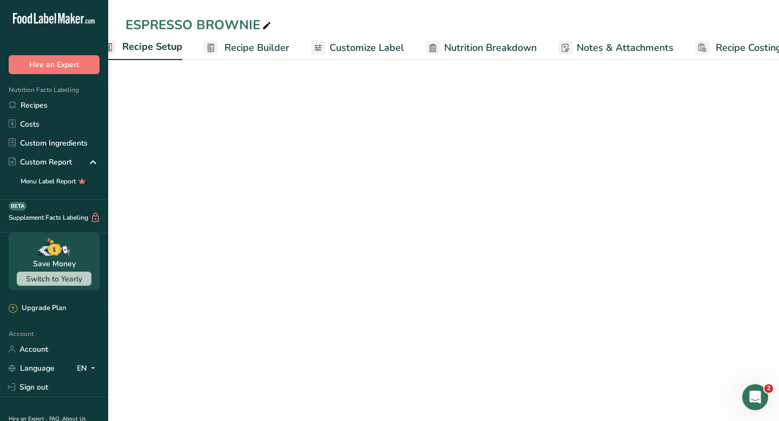
scroll to position [0, 4]
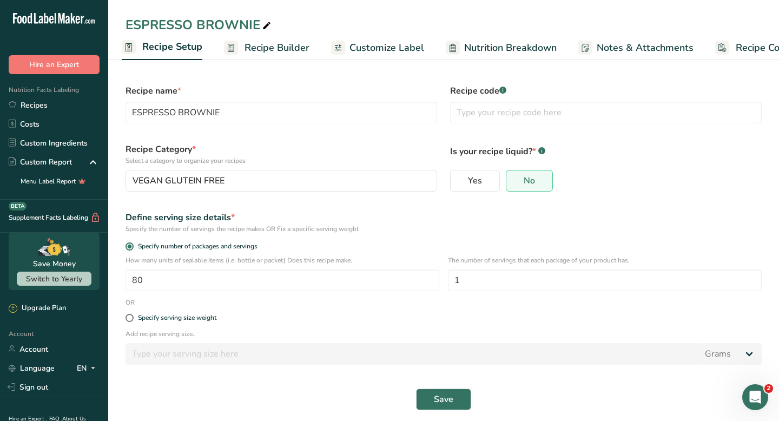
click at [383, 44] on span "Customize Label" at bounding box center [387, 48] width 75 height 15
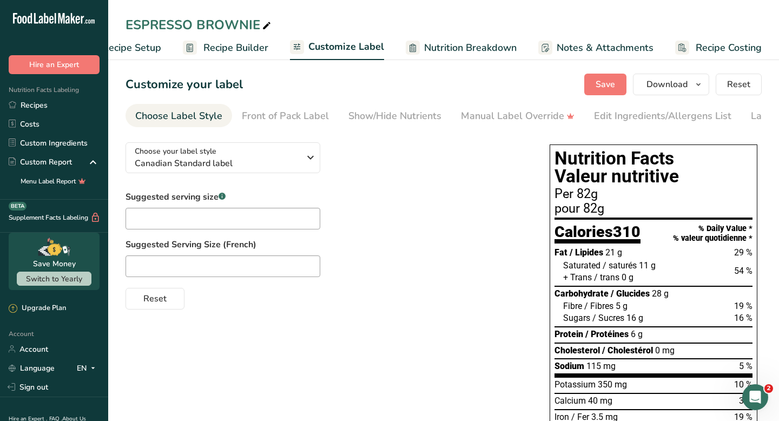
click at [473, 47] on span "Nutrition Breakdown" at bounding box center [470, 48] width 93 height 15
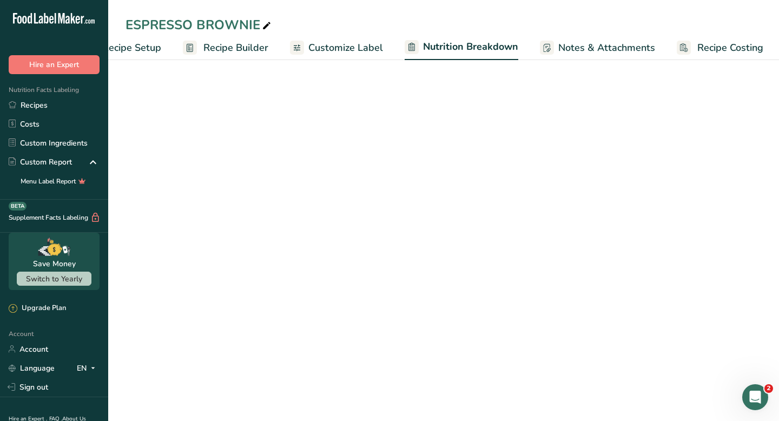
scroll to position [0, 45]
select select "Calories"
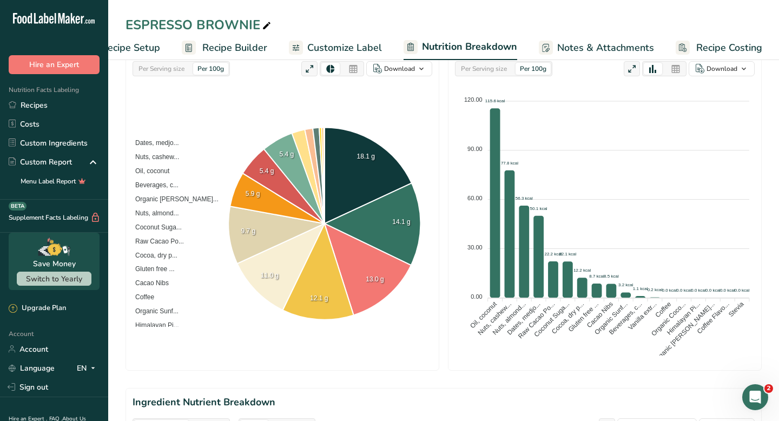
scroll to position [0, 0]
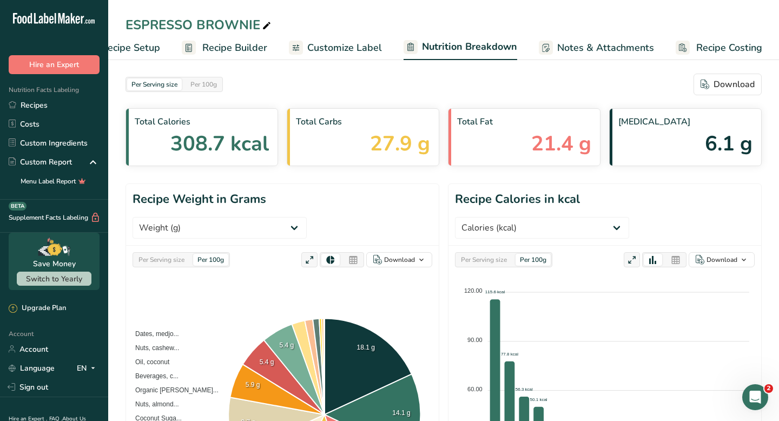
click at [374, 52] on span "Customize Label" at bounding box center [344, 48] width 75 height 15
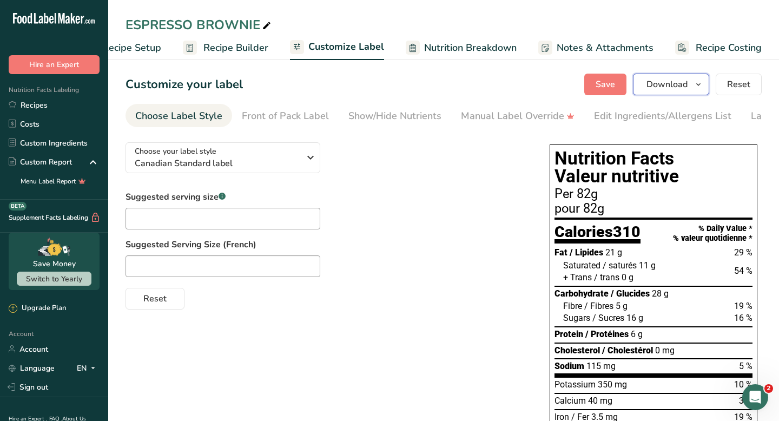
click at [694, 84] on span "button" at bounding box center [698, 84] width 13 height 13
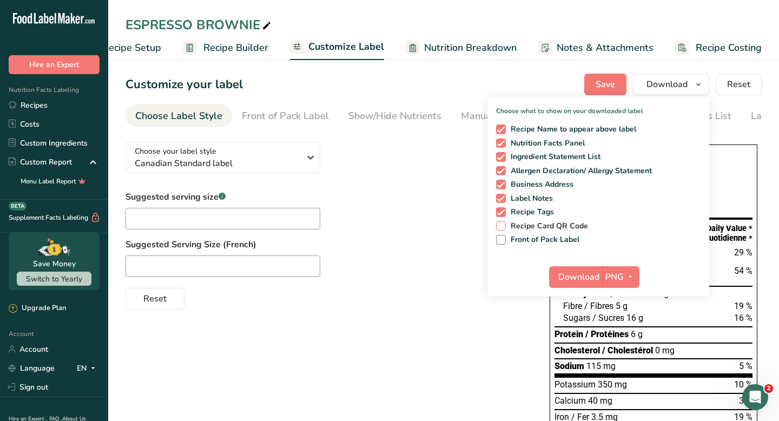
click at [505, 224] on span at bounding box center [501, 226] width 10 height 10
click at [503, 224] on input "Recipe Card QR Code" at bounding box center [499, 225] width 7 height 7
checkbox input "true"
click at [629, 279] on icon "button" at bounding box center [630, 277] width 9 height 14
click at [588, 276] on span "Download" at bounding box center [578, 277] width 41 height 13
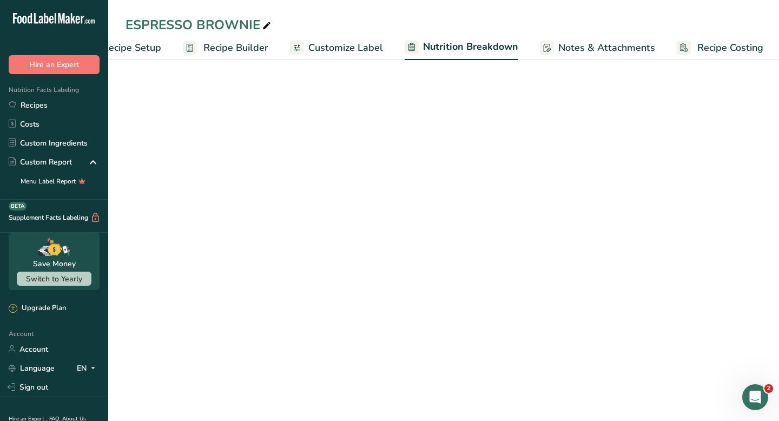
select select "Calories"
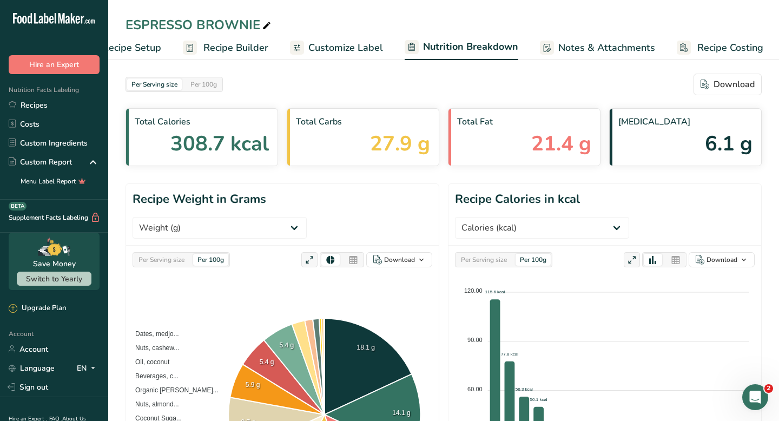
click at [726, 49] on span "Recipe Costing" at bounding box center [730, 48] width 66 height 15
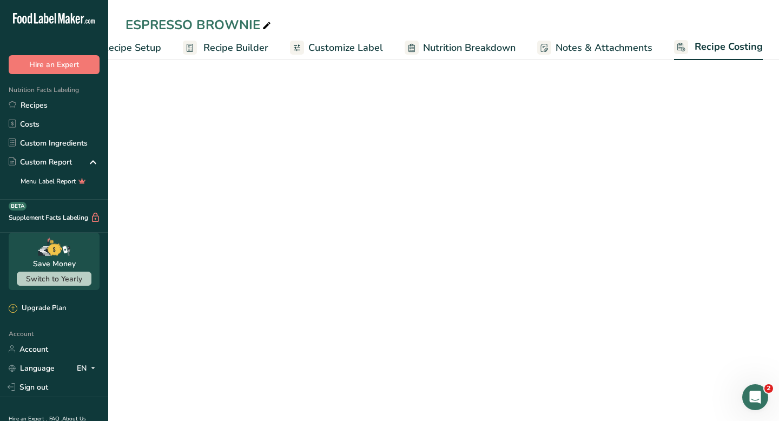
scroll to position [0, 44]
select select "12"
select select "1"
select select "12"
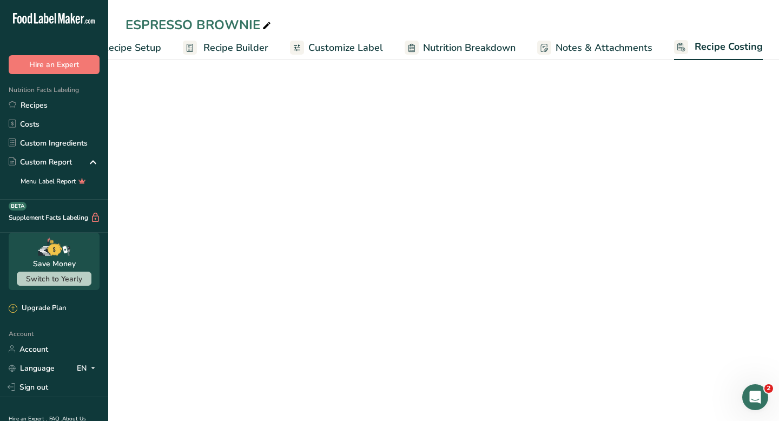
select select "12"
select select "1"
select select "12"
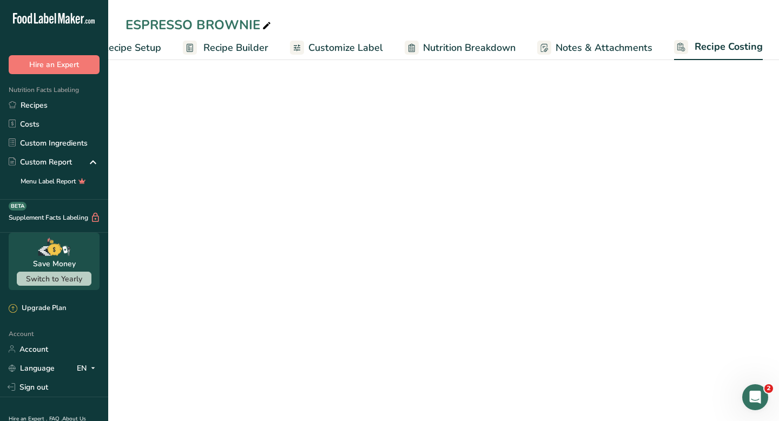
select select "5"
select select "12"
select select "5"
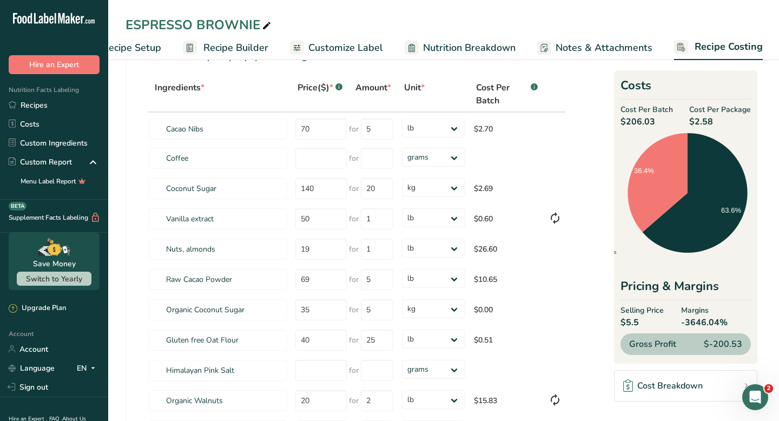
scroll to position [0, 0]
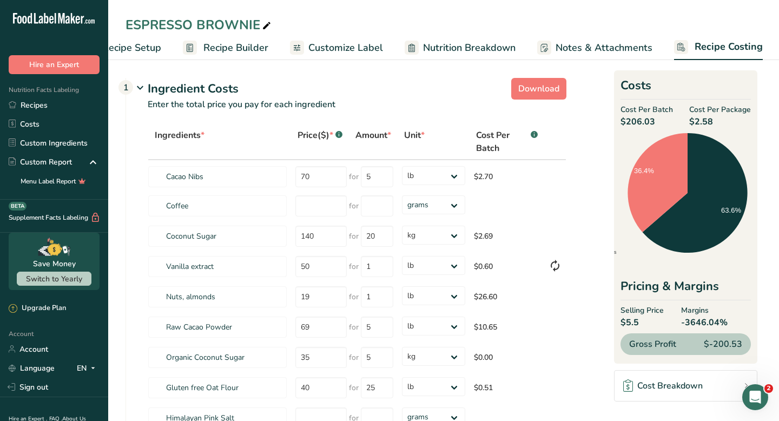
click at [482, 47] on span "Nutrition Breakdown" at bounding box center [469, 48] width 93 height 15
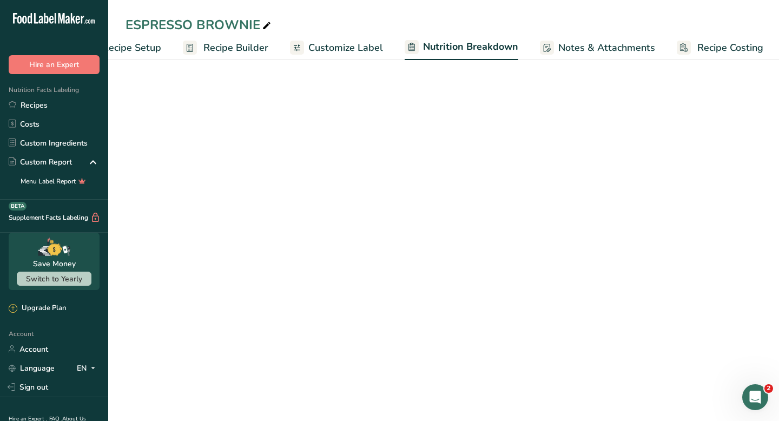
scroll to position [0, 45]
select select "Calories"
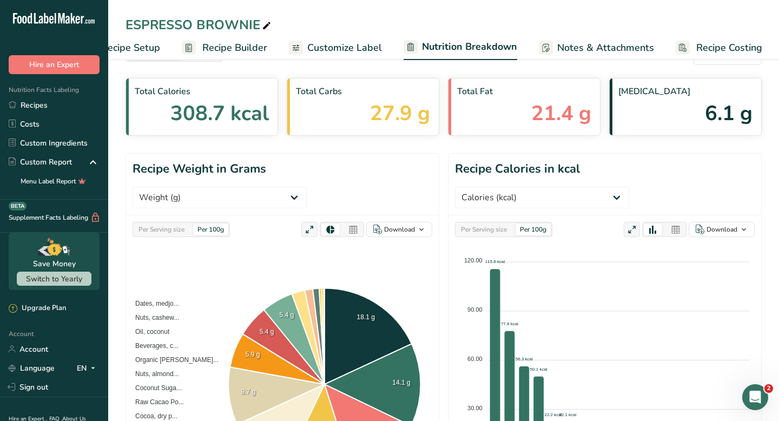
scroll to position [0, 0]
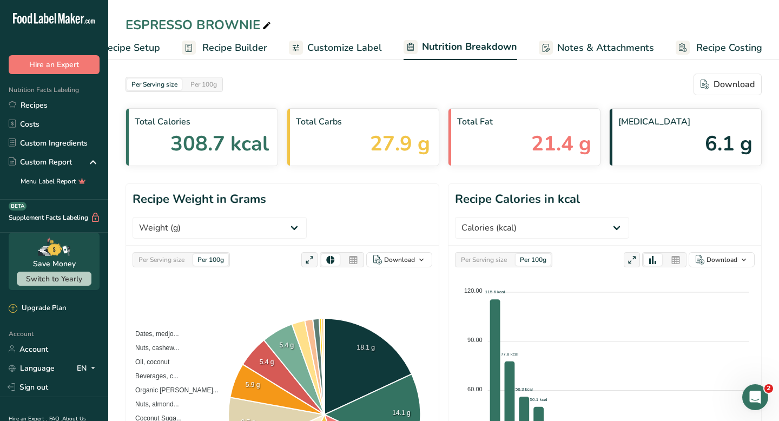
click at [361, 48] on span "Customize Label" at bounding box center [344, 48] width 75 height 15
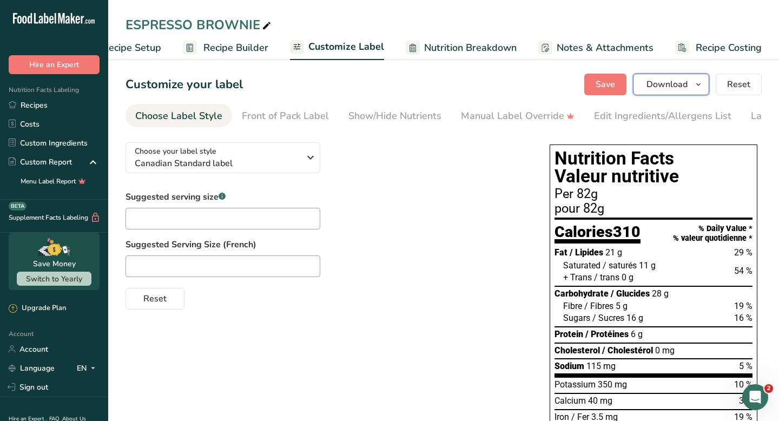
click at [702, 85] on icon "button" at bounding box center [698, 85] width 9 height 14
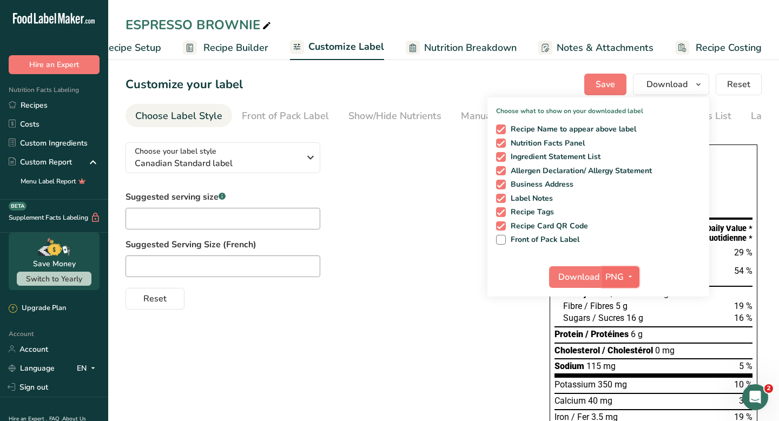
click at [632, 277] on icon "button" at bounding box center [630, 277] width 9 height 14
click at [623, 353] on link "PDF" at bounding box center [622, 353] width 35 height 18
click at [604, 281] on button "PDF" at bounding box center [621, 277] width 36 height 22
click at [622, 350] on link "PDF" at bounding box center [621, 353] width 35 height 18
click at [575, 281] on span "Download" at bounding box center [579, 277] width 41 height 13
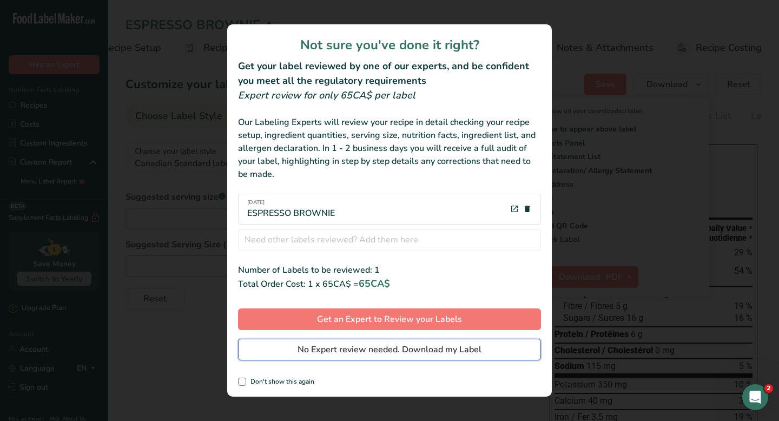
click at [406, 347] on span "No Expert review needed. Download my Label" at bounding box center [390, 349] width 184 height 13
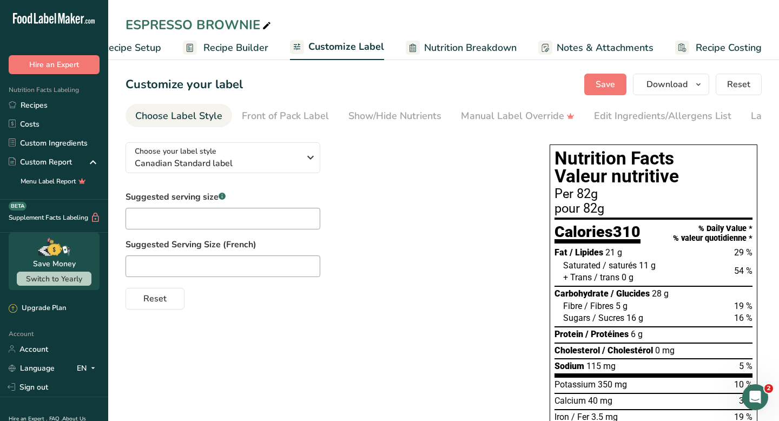
drag, startPoint x: 64, startPoint y: 106, endPoint x: 555, endPoint y: 2, distance: 501.7
drag, startPoint x: 517, startPoint y: 47, endPoint x: 437, endPoint y: 46, distance: 80.6
click at [437, 46] on ul "Recipe Setup Recipe Builder Customize Label Nutrition Breakdown Notes & Attachm…" at bounding box center [423, 47] width 719 height 25
drag, startPoint x: 517, startPoint y: 43, endPoint x: 440, endPoint y: 34, distance: 76.9
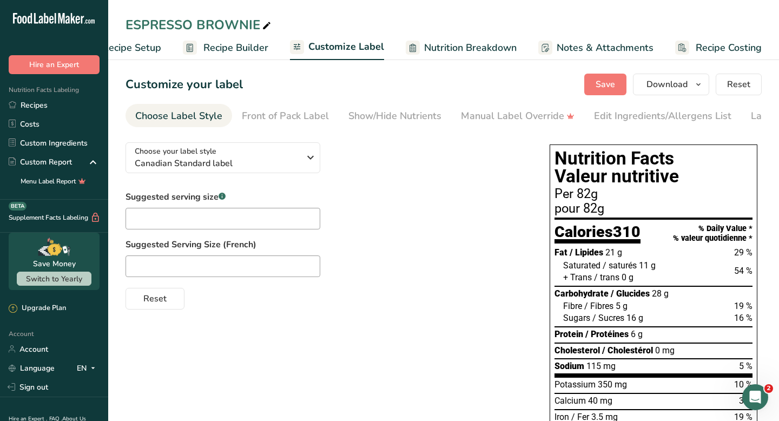
click at [439, 36] on ul "Recipe Setup Recipe Builder Customize Label Nutrition Breakdown Notes & Attachm…" at bounding box center [423, 47] width 719 height 25
